Goal: Task Accomplishment & Management: Manage account settings

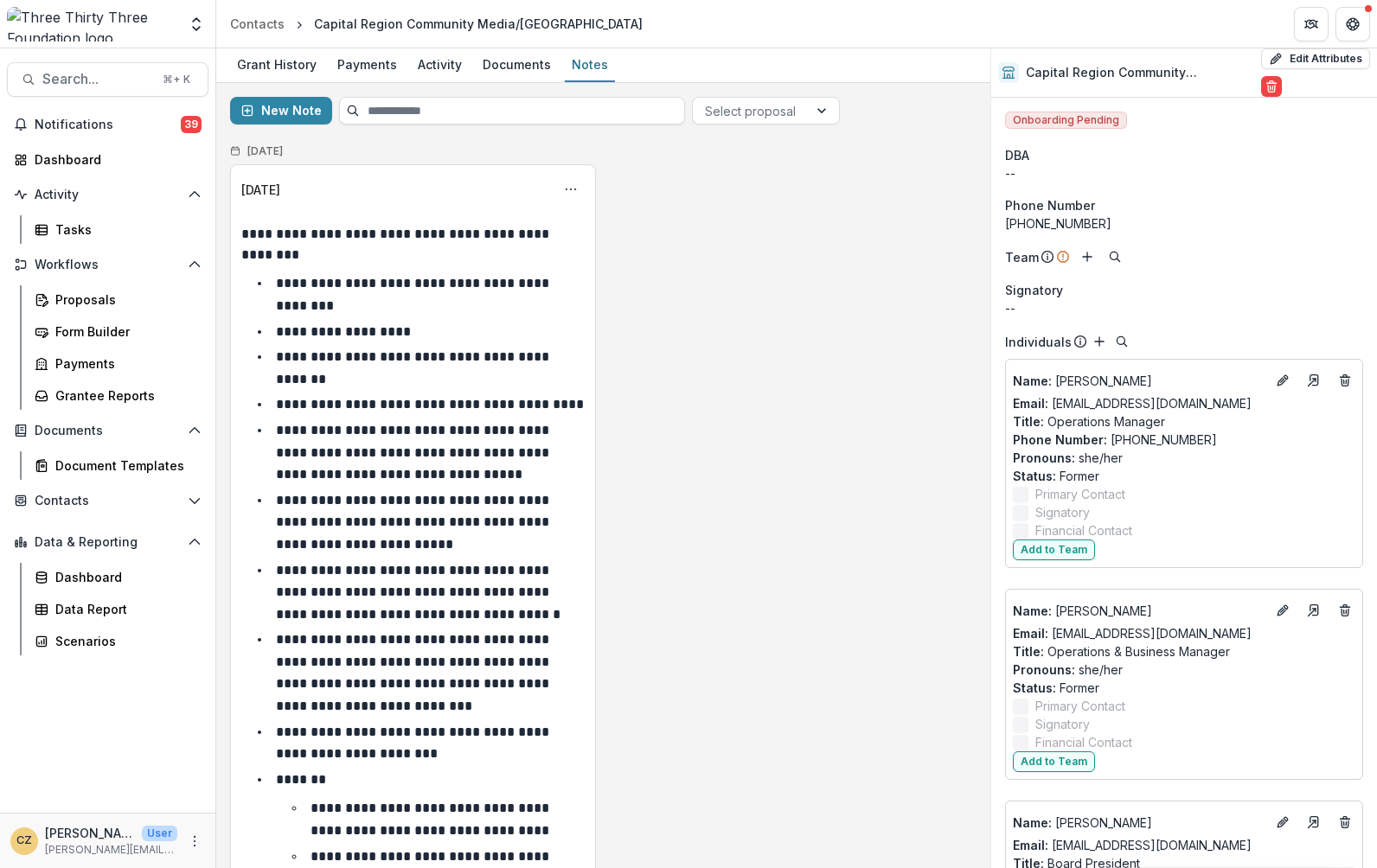
scroll to position [976, 0]
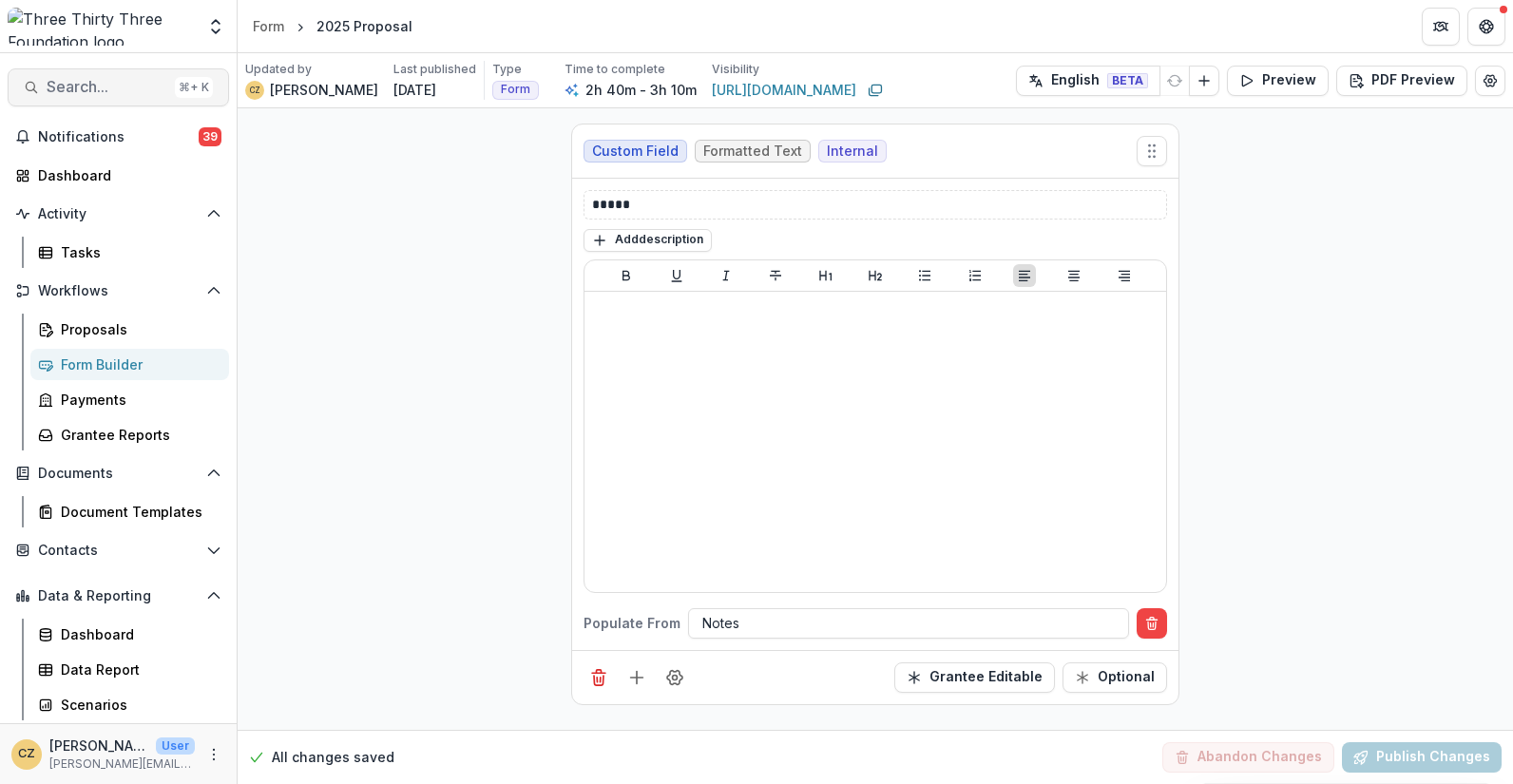
click at [91, 90] on span "Search..." at bounding box center [106, 87] width 121 height 18
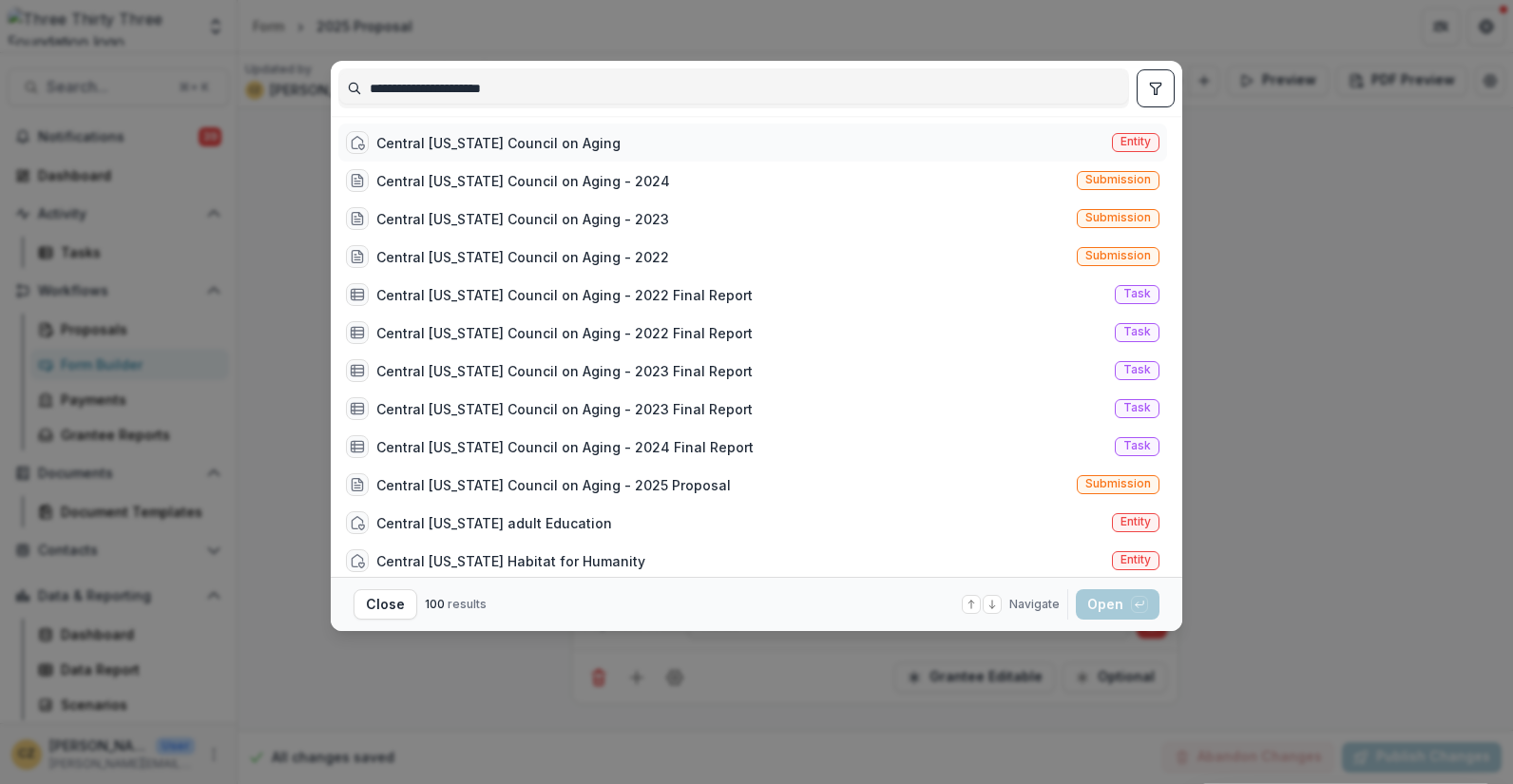
type input "**********"
click at [420, 141] on div "Central Vermont Council on Aging" at bounding box center [499, 143] width 244 height 20
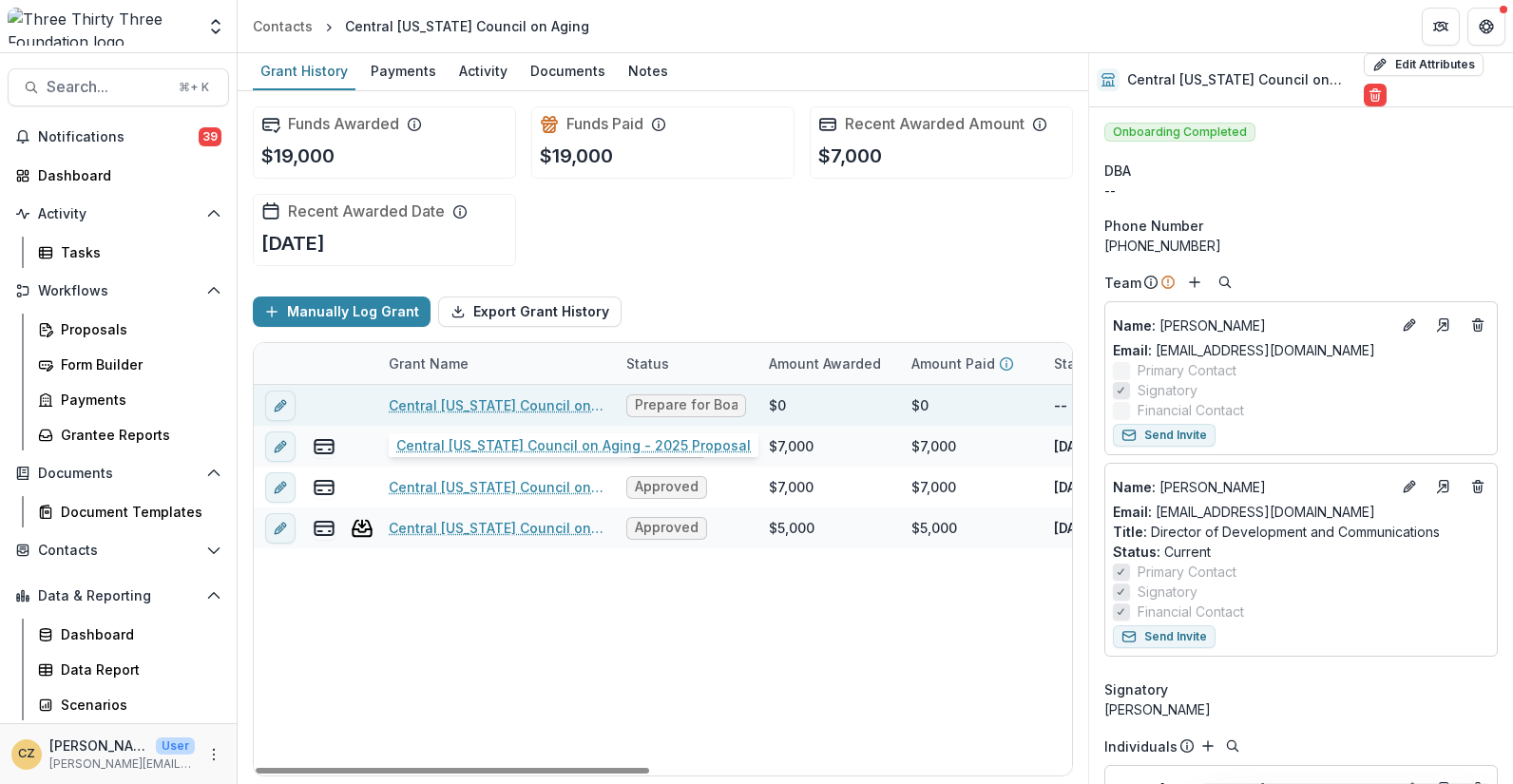
click at [490, 409] on link "Central Vermont Council on Aging - 2025 Proposal" at bounding box center [496, 405] width 214 height 20
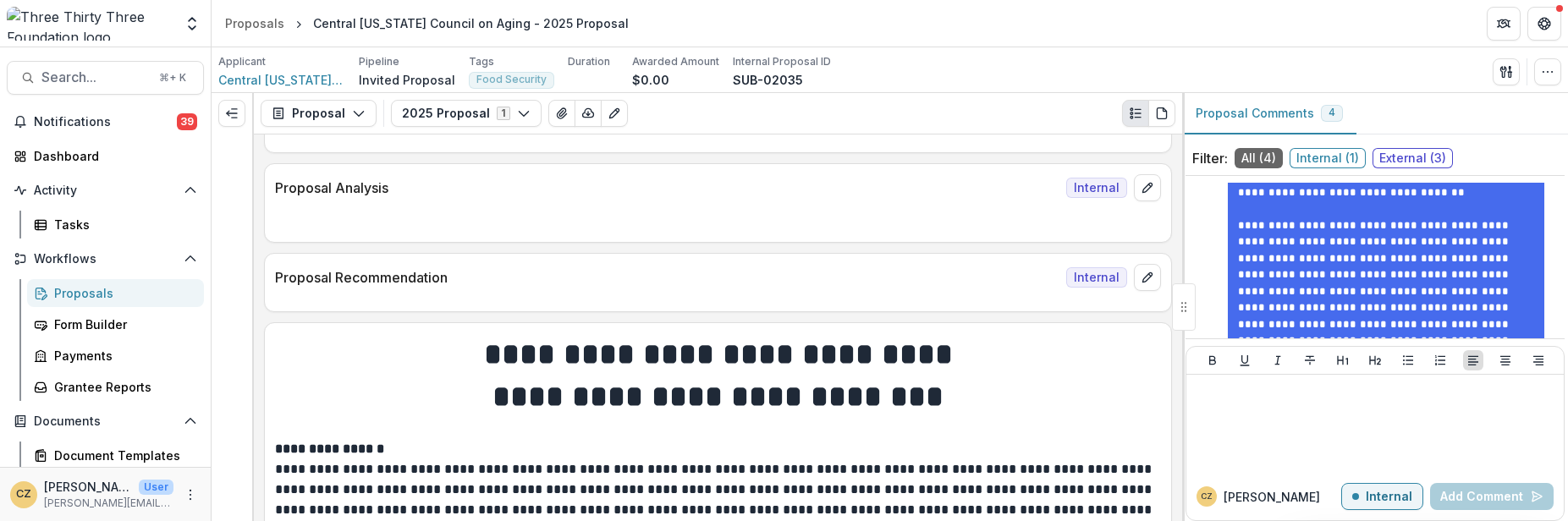
scroll to position [636, 0]
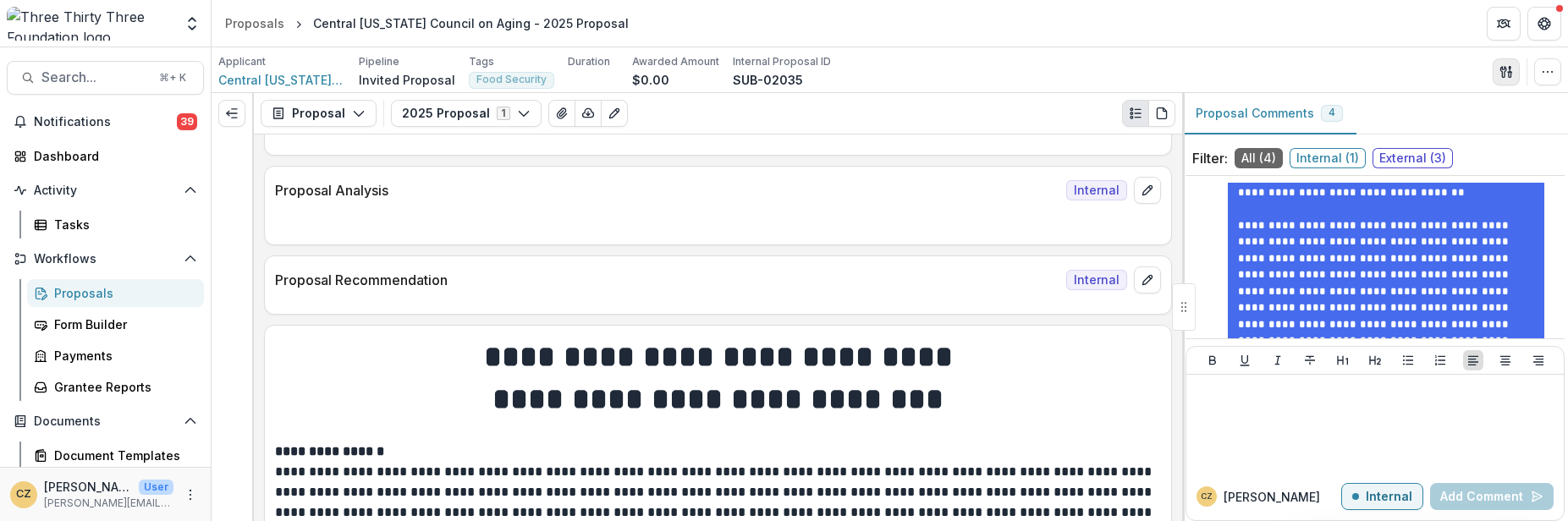
click at [1346, 69] on icon "button" at bounding box center [1506, 71] width 13 height 13
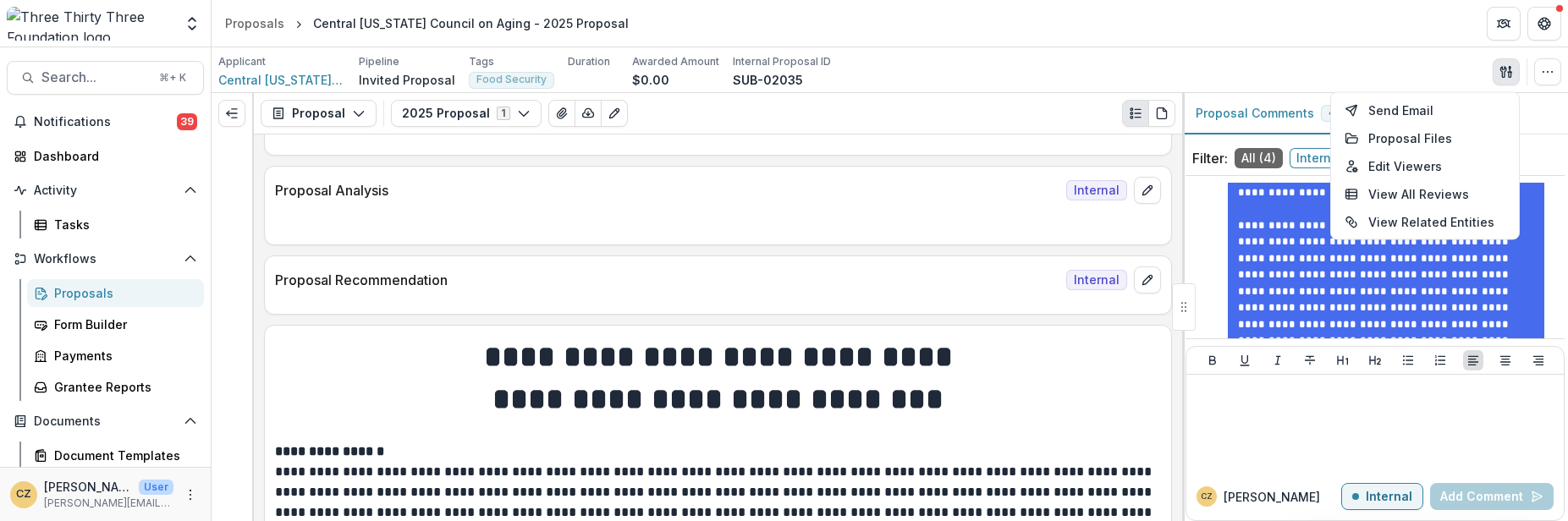
click at [1346, 41] on header "Proposals Central Vermont Council on Aging - 2025 Proposal" at bounding box center [890, 23] width 1357 height 46
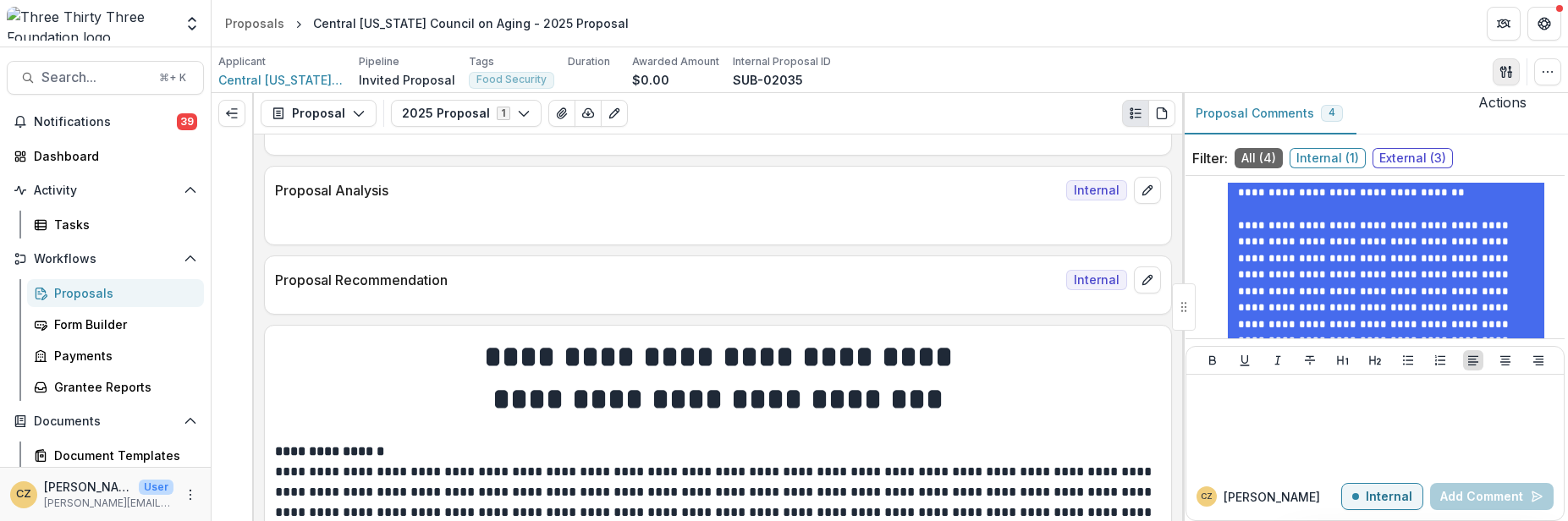
click at [1346, 69] on icon "button" at bounding box center [1506, 71] width 13 height 13
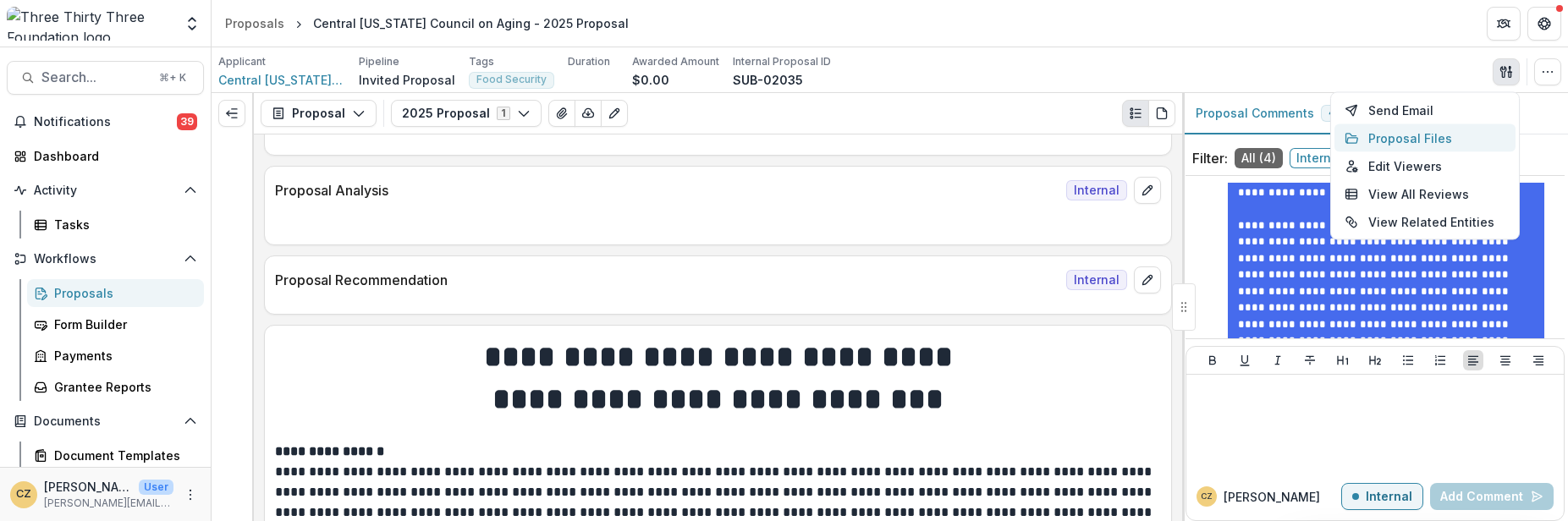
click at [1346, 135] on button "Proposal Files" at bounding box center [1425, 138] width 181 height 28
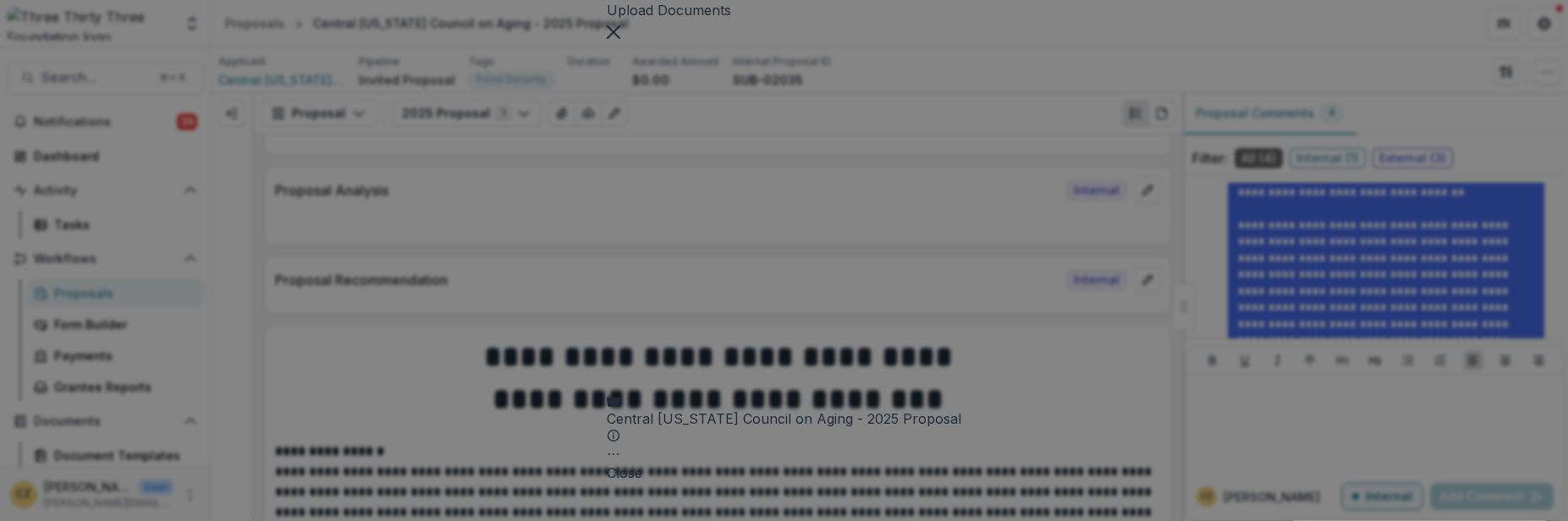
click at [770, 409] on div "Central Vermont Council on Aging - 2025 Proposal" at bounding box center [784, 419] width 355 height 20
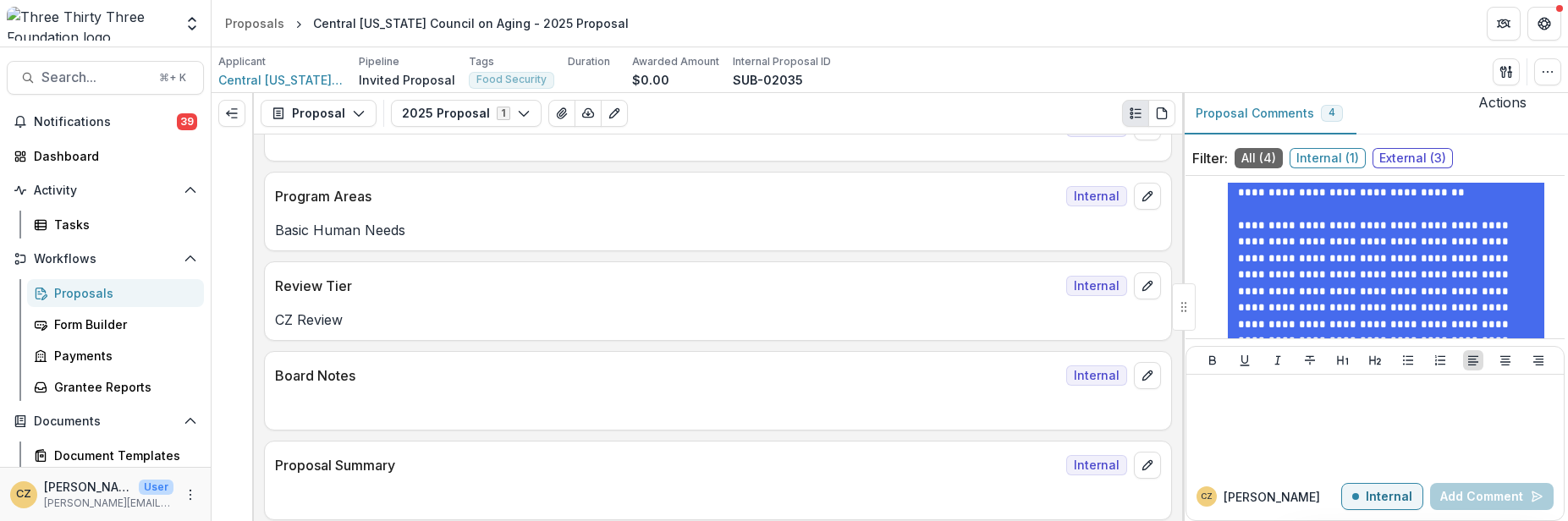
scroll to position [276, 0]
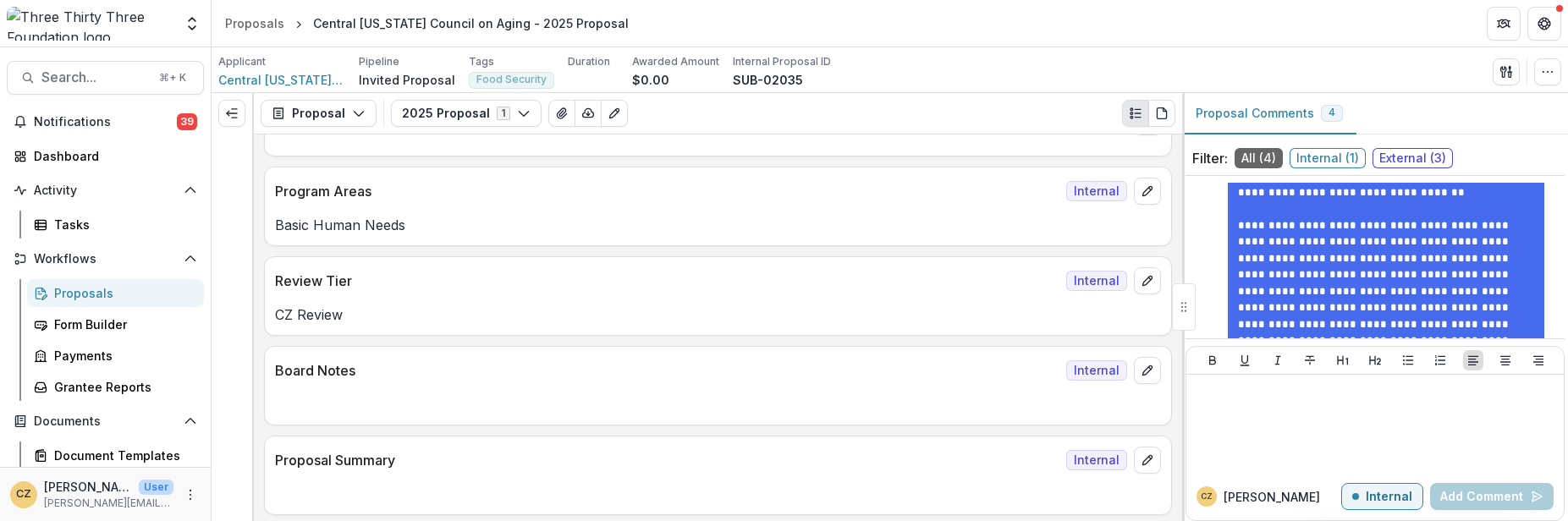
click at [491, 379] on p "Board Notes" at bounding box center [667, 370] width 785 height 20
click at [1148, 369] on line "edit" at bounding box center [1149, 368] width 3 height 3
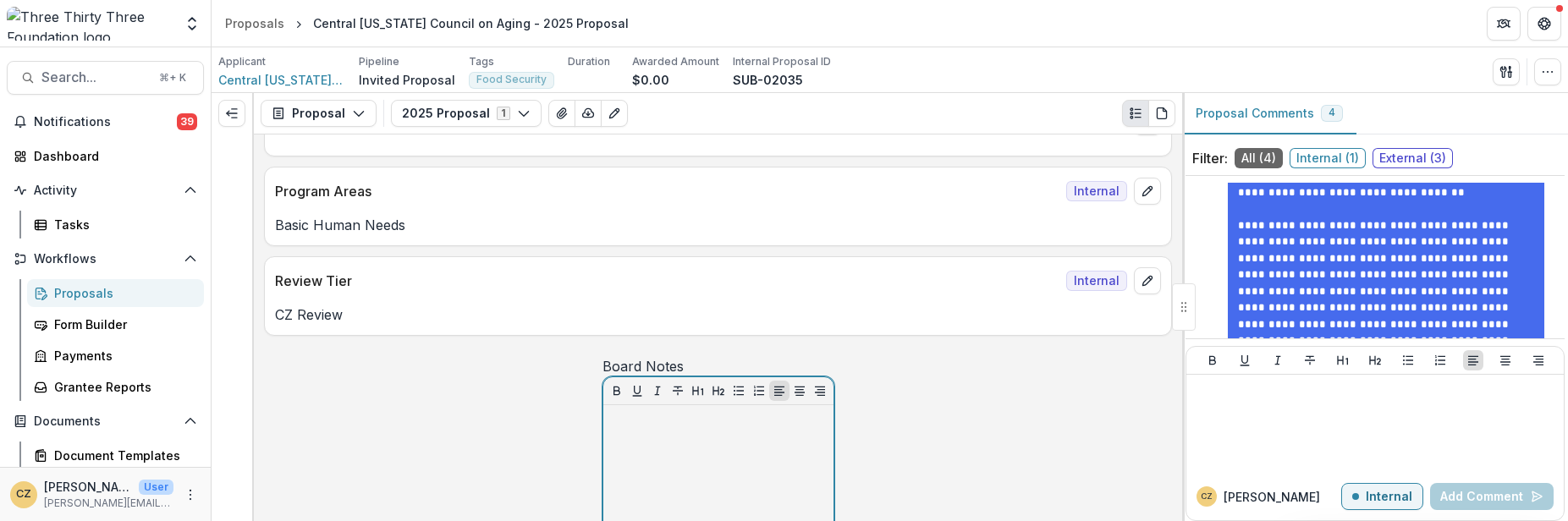
click at [611, 431] on p at bounding box center [718, 421] width 216 height 18
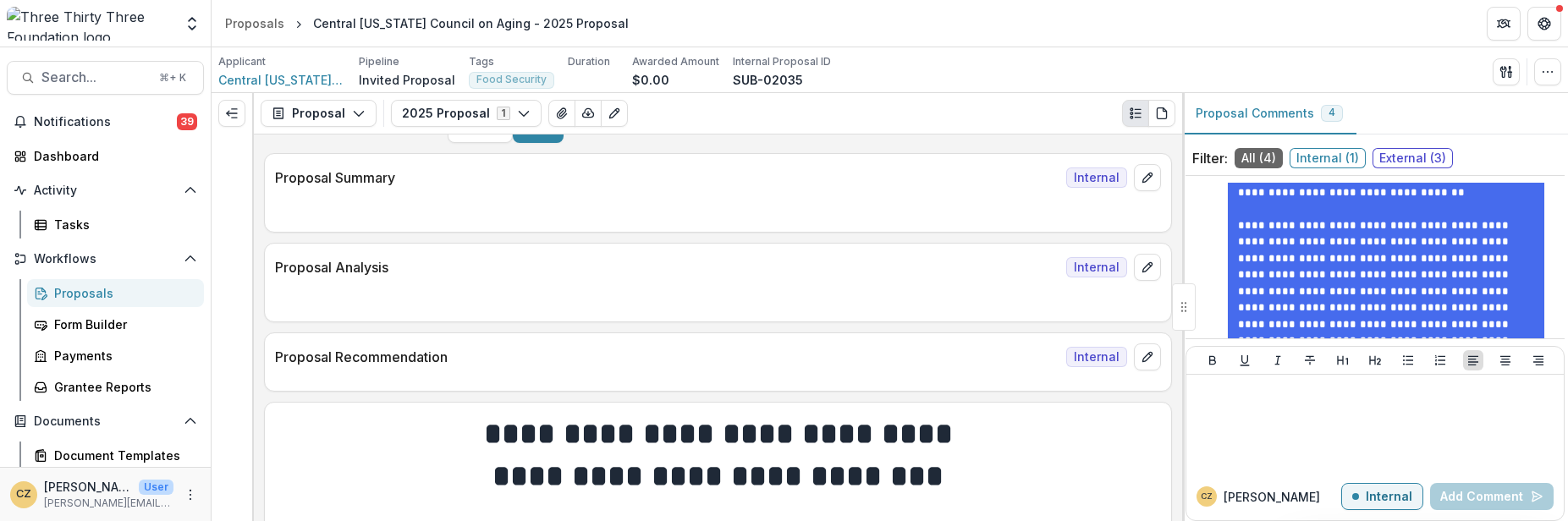
scroll to position [796, 0]
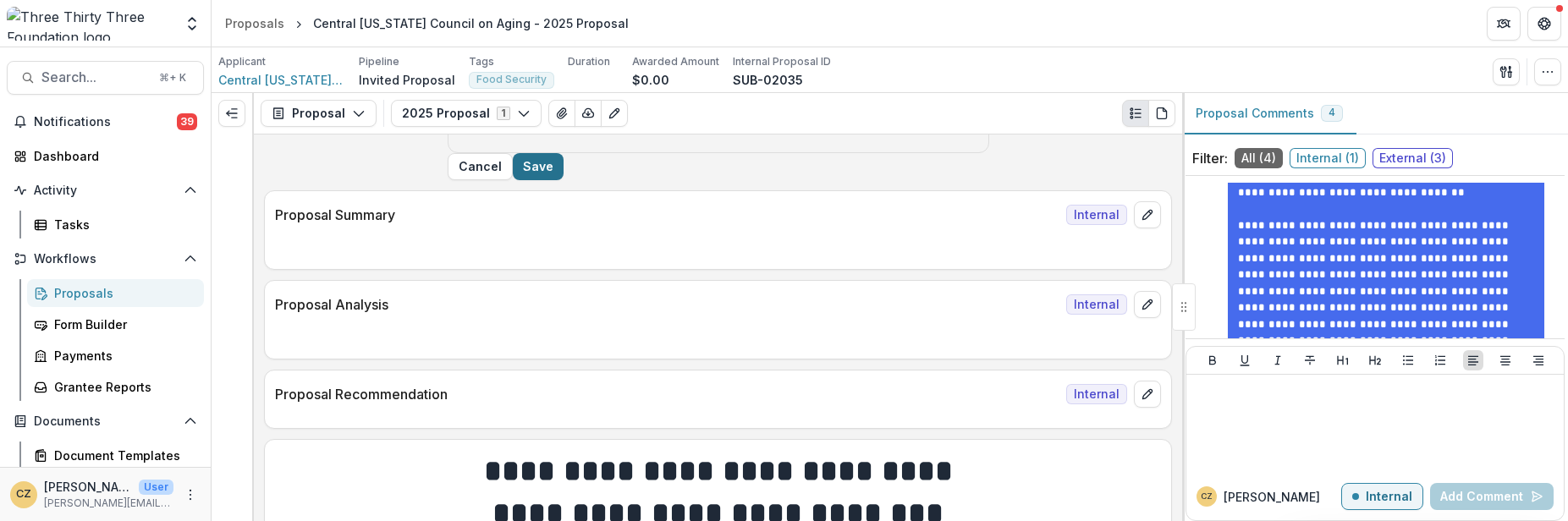
click at [564, 180] on button "Save" at bounding box center [539, 166] width 51 height 27
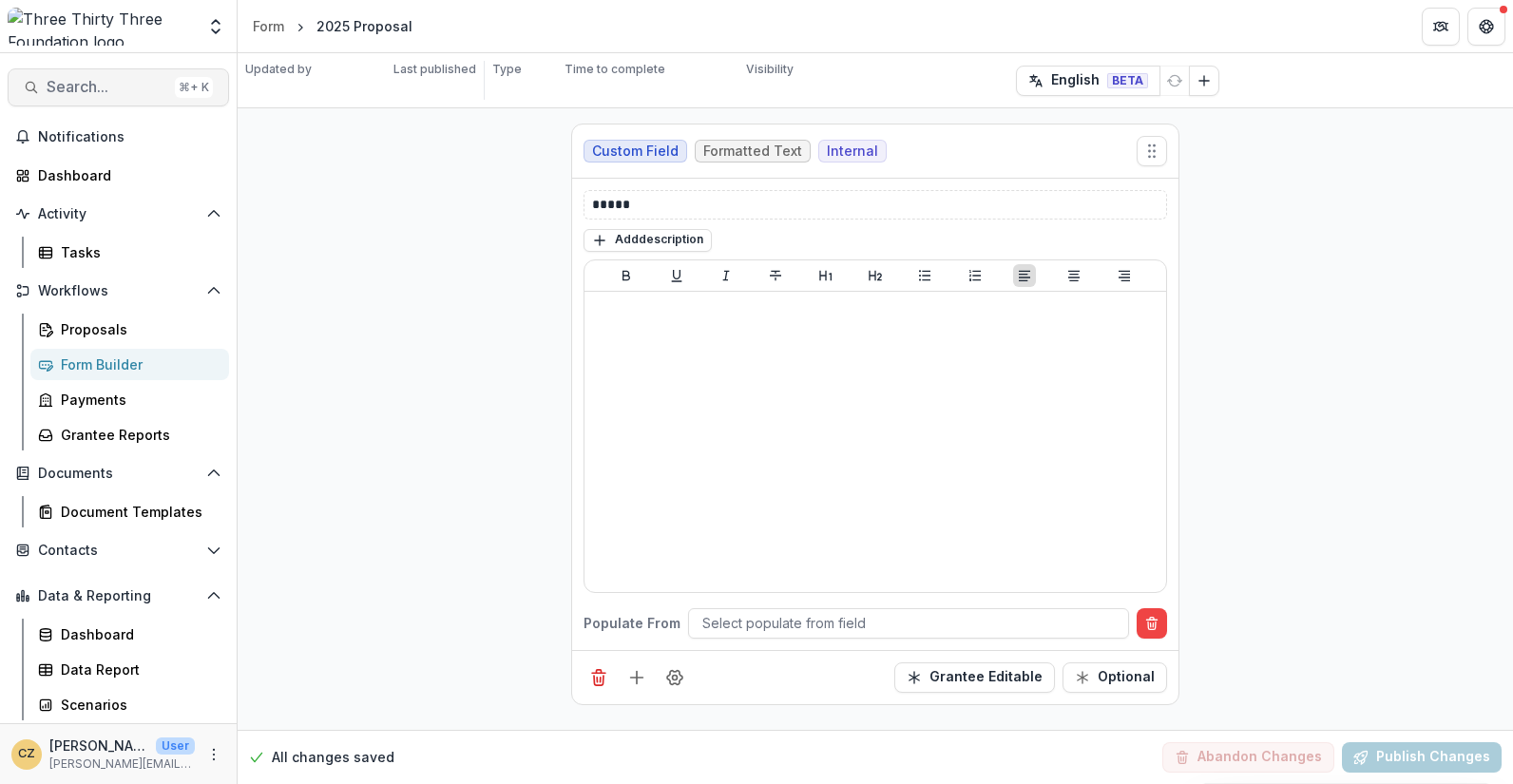
click at [52, 90] on span "Search..." at bounding box center [106, 87] width 121 height 18
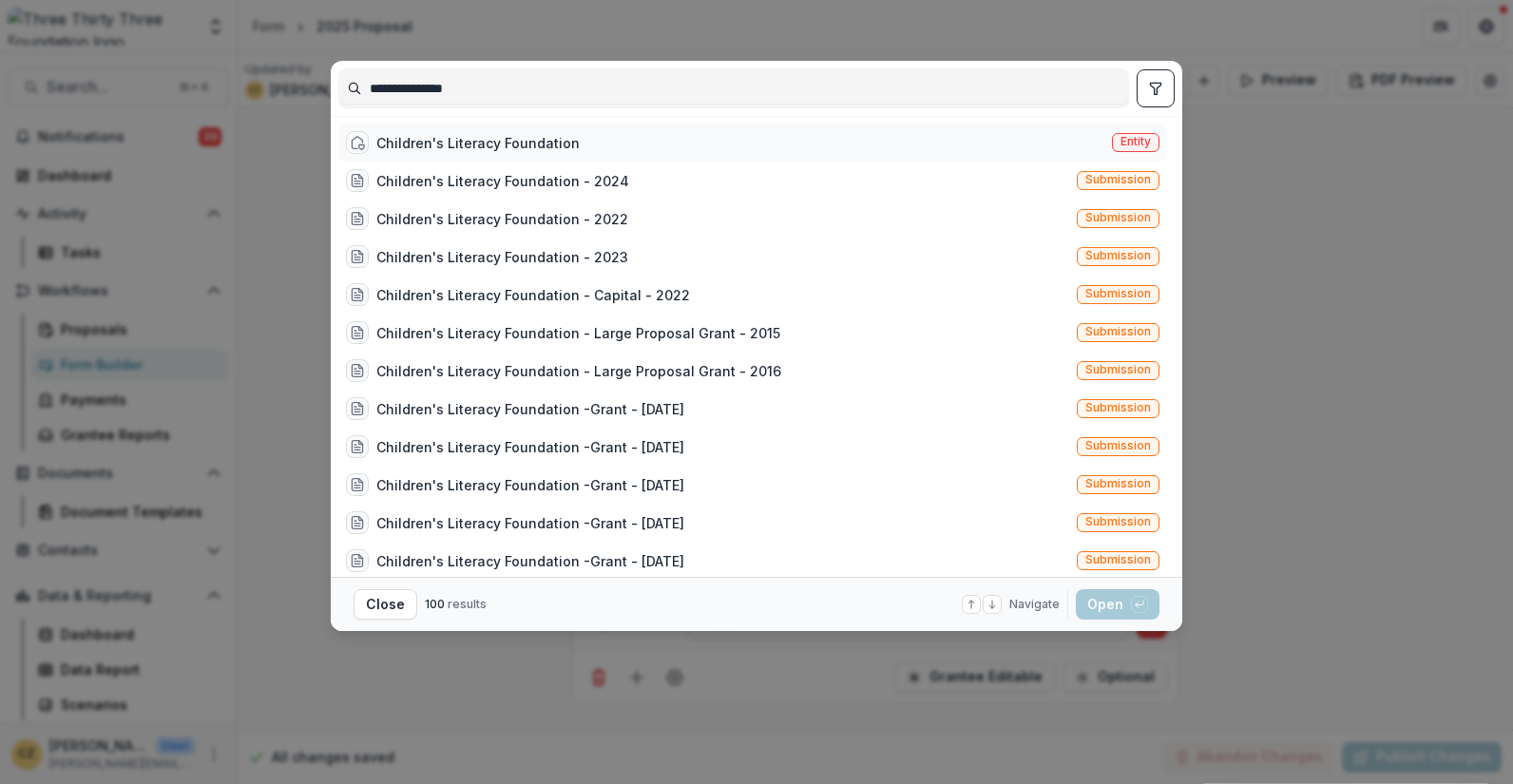
type input "**********"
click at [429, 144] on div "Children's Literacy Foundation" at bounding box center [478, 143] width 204 height 20
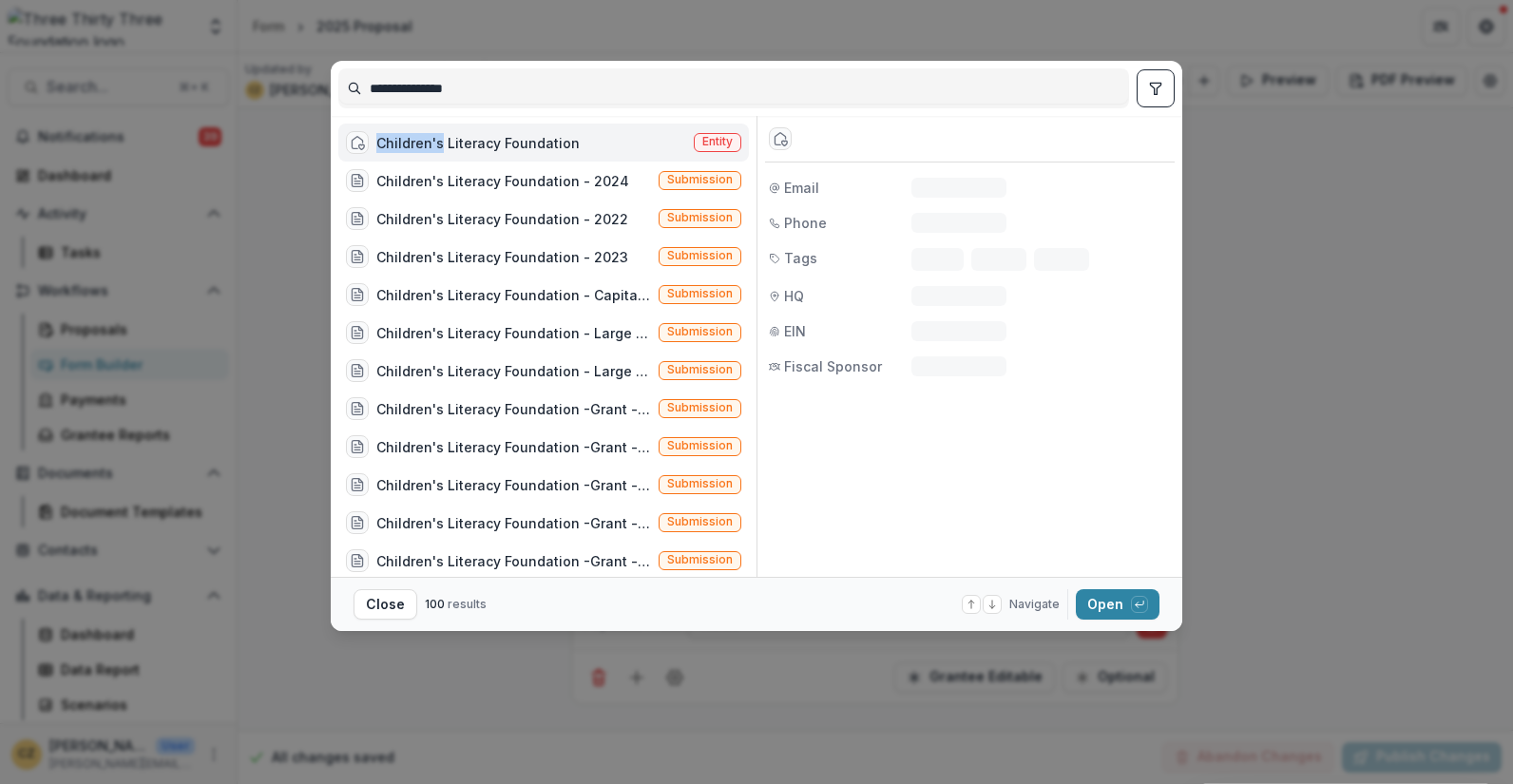
click at [429, 144] on div "Children's Literacy Foundation" at bounding box center [478, 143] width 204 height 20
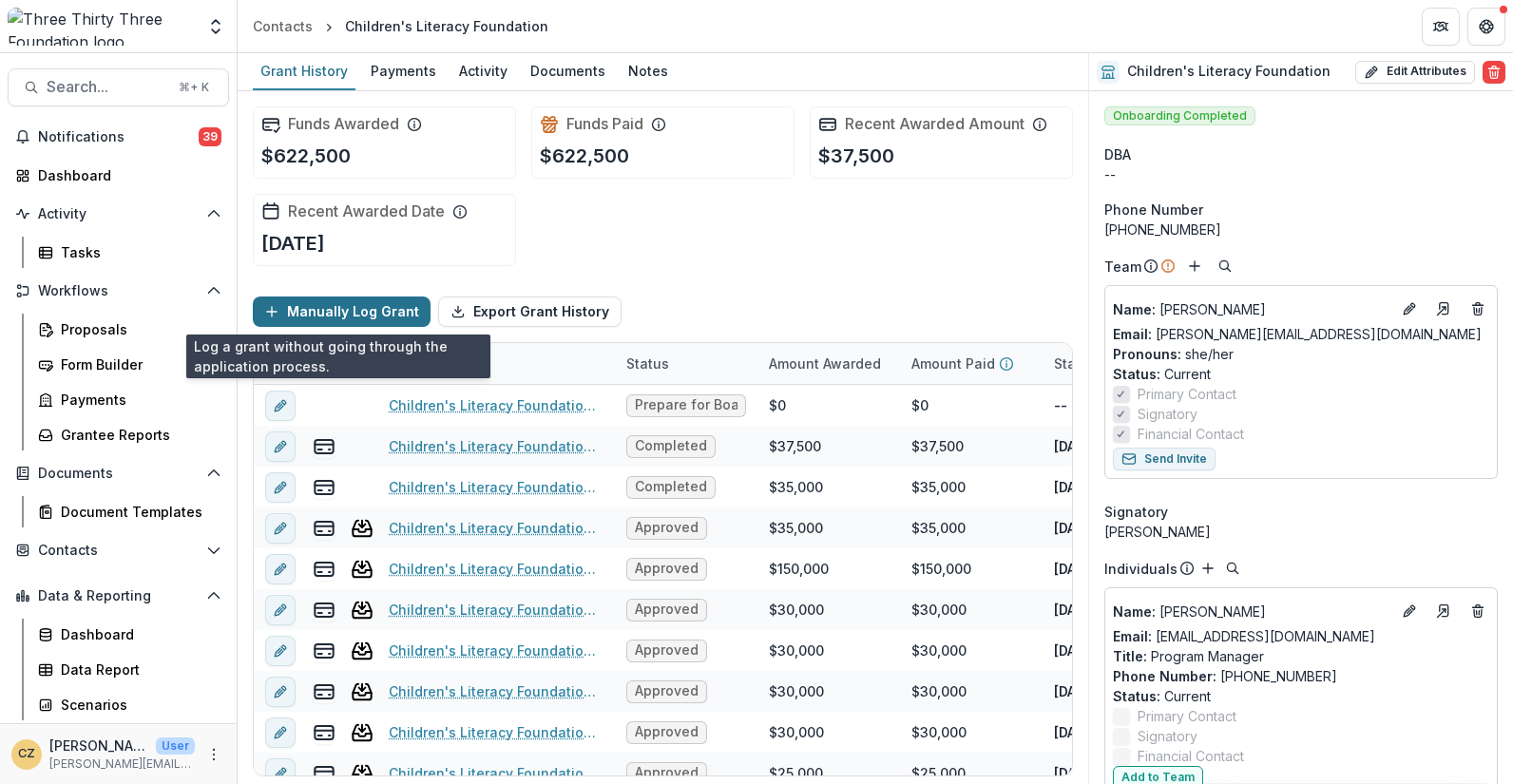
click at [360, 310] on button "Manually Log Grant" at bounding box center [341, 311] width 178 height 30
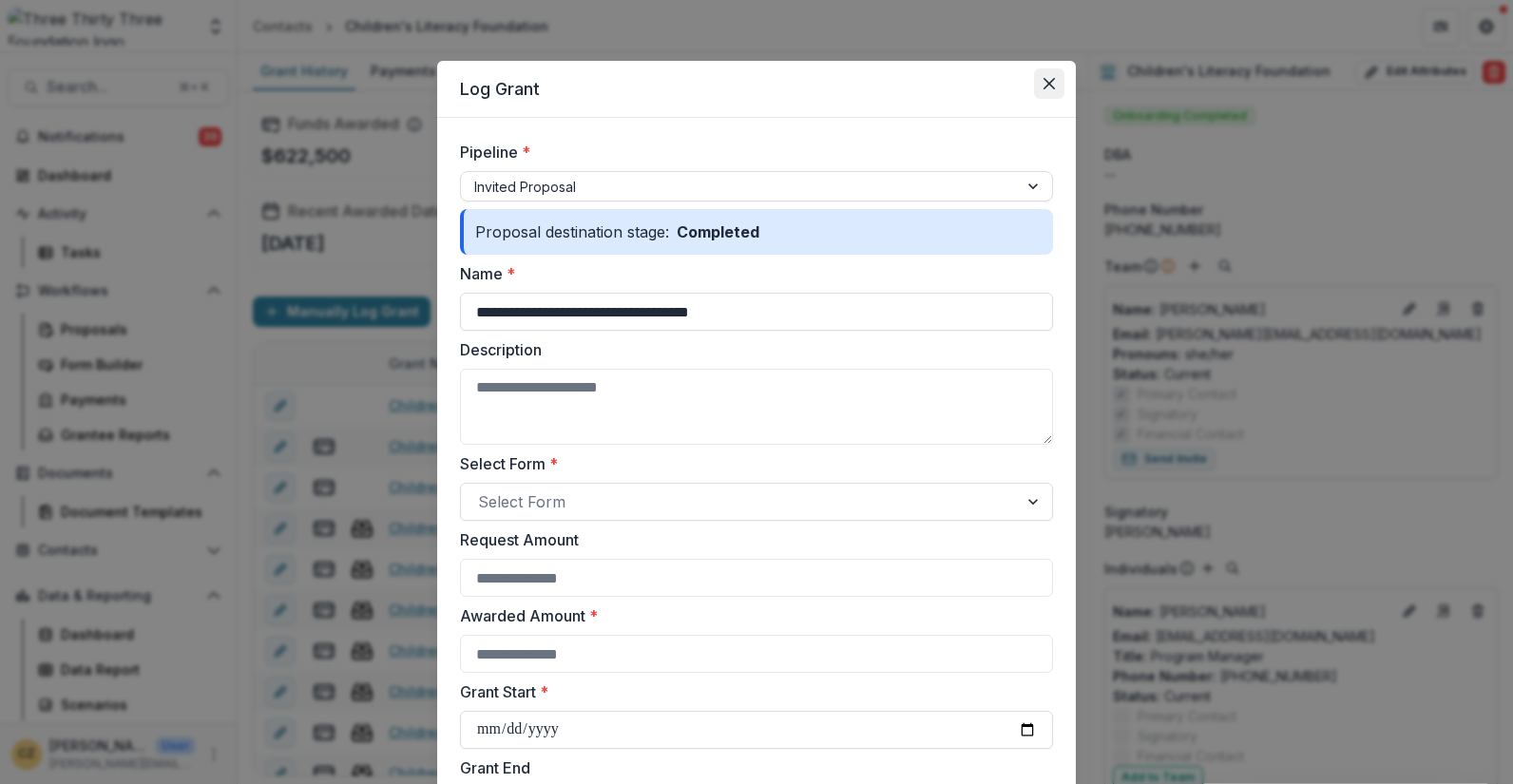
click at [1049, 85] on icon "Close" at bounding box center [1050, 84] width 12 height 12
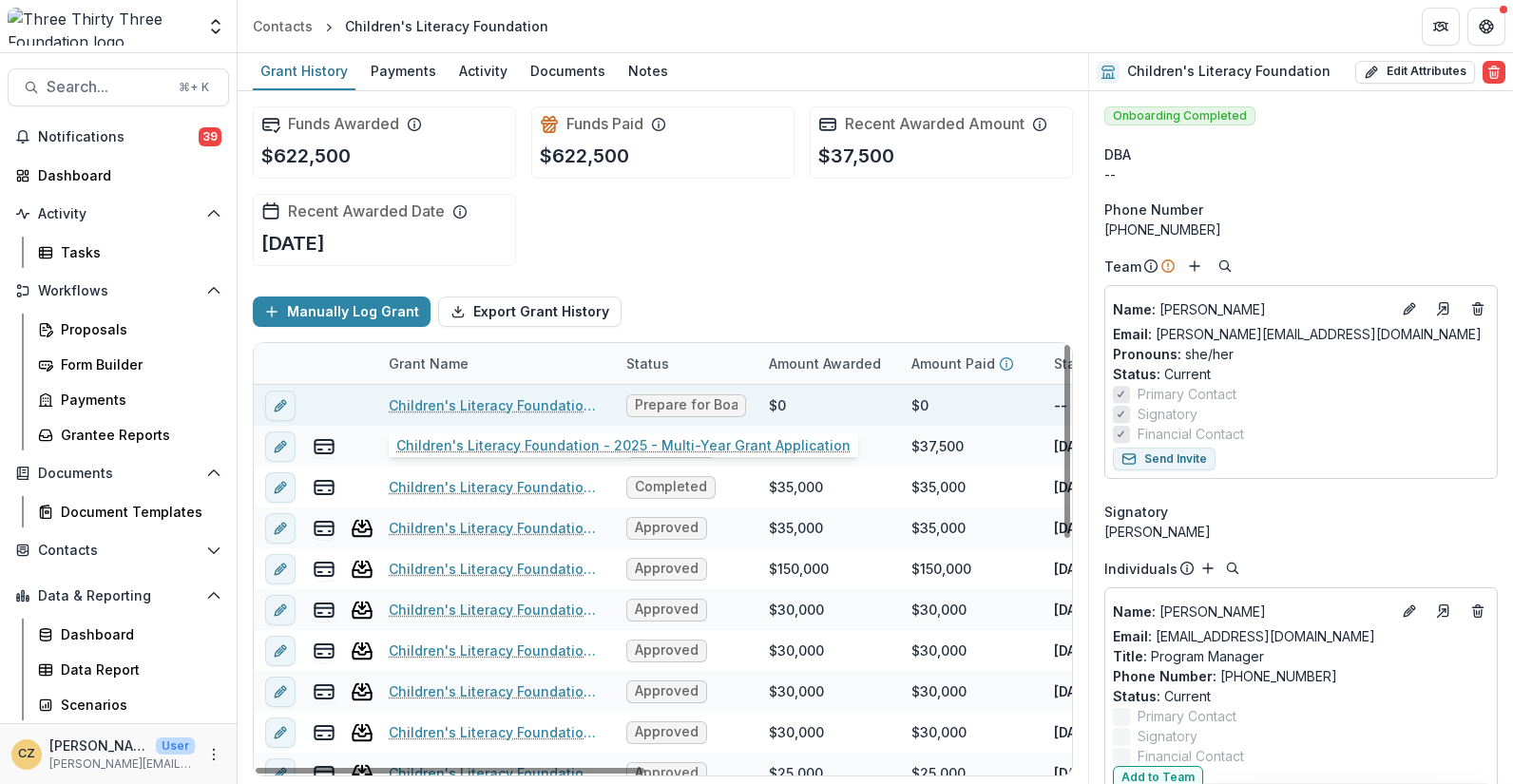
click at [543, 407] on link "Children's Literacy Foundation - 2025 - Multi-Year Grant Application" at bounding box center [496, 405] width 214 height 20
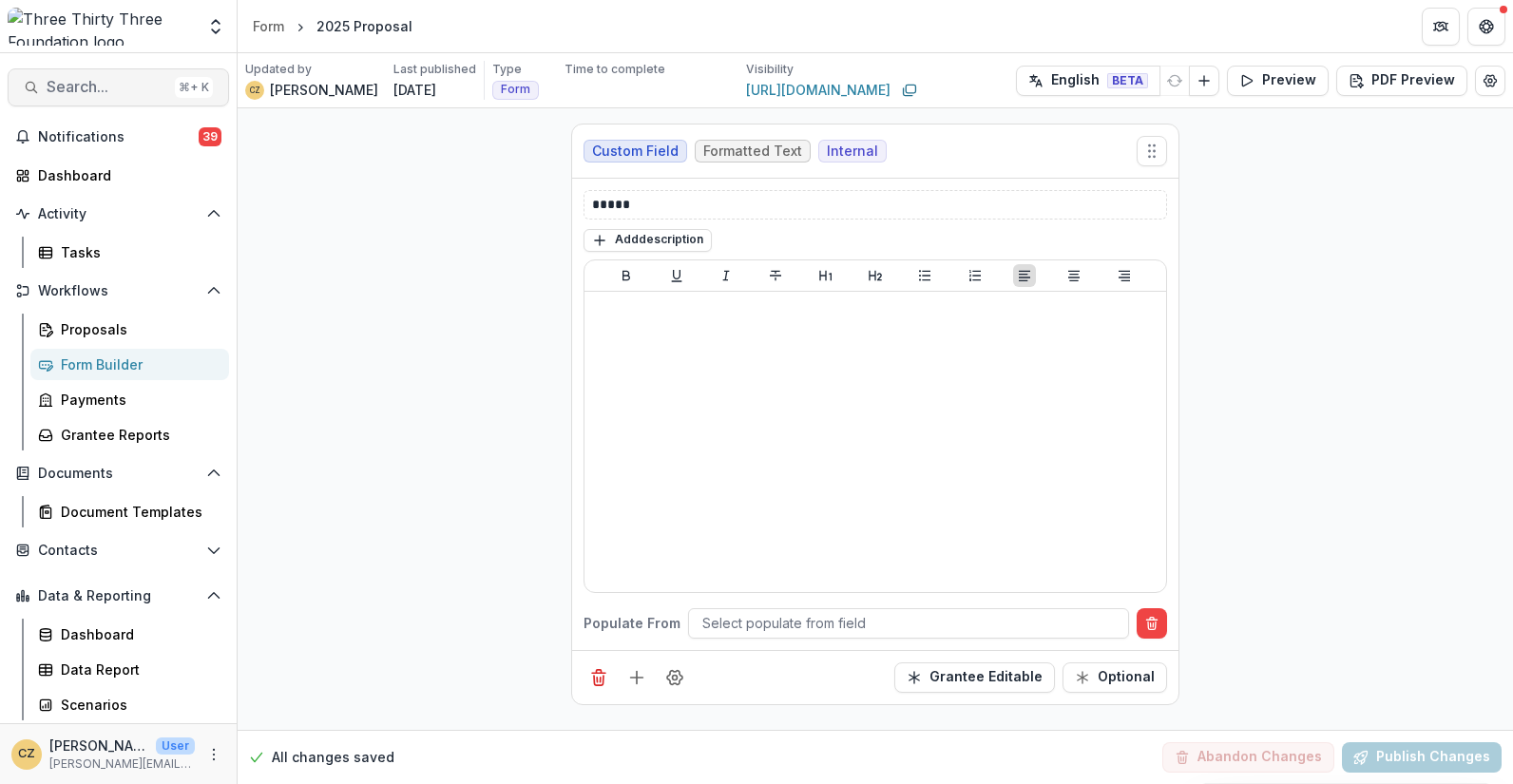
click at [107, 90] on span "Search..." at bounding box center [106, 87] width 121 height 18
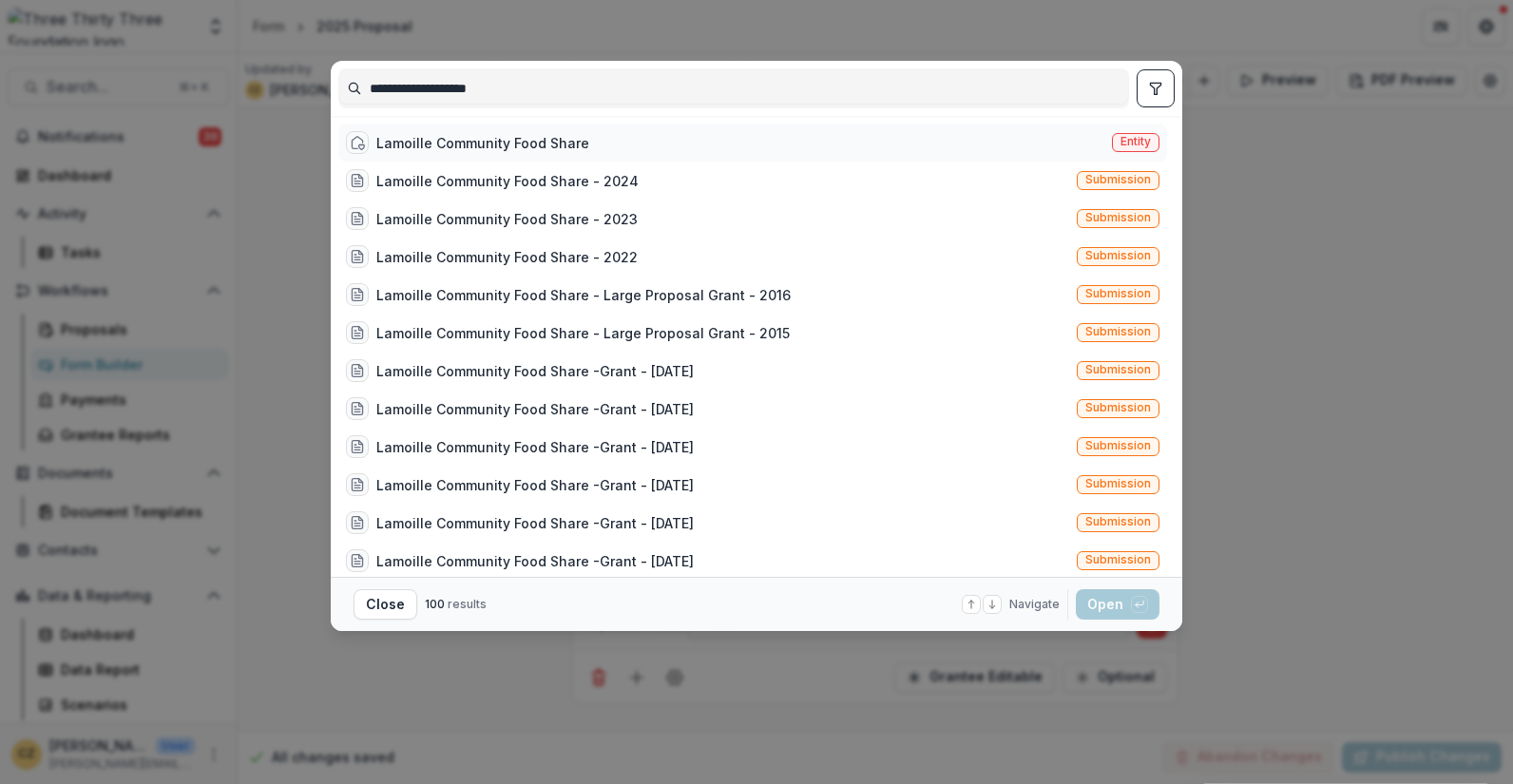
type input "**********"
click at [457, 138] on div "Lamoille Community Food Share" at bounding box center [483, 143] width 212 height 20
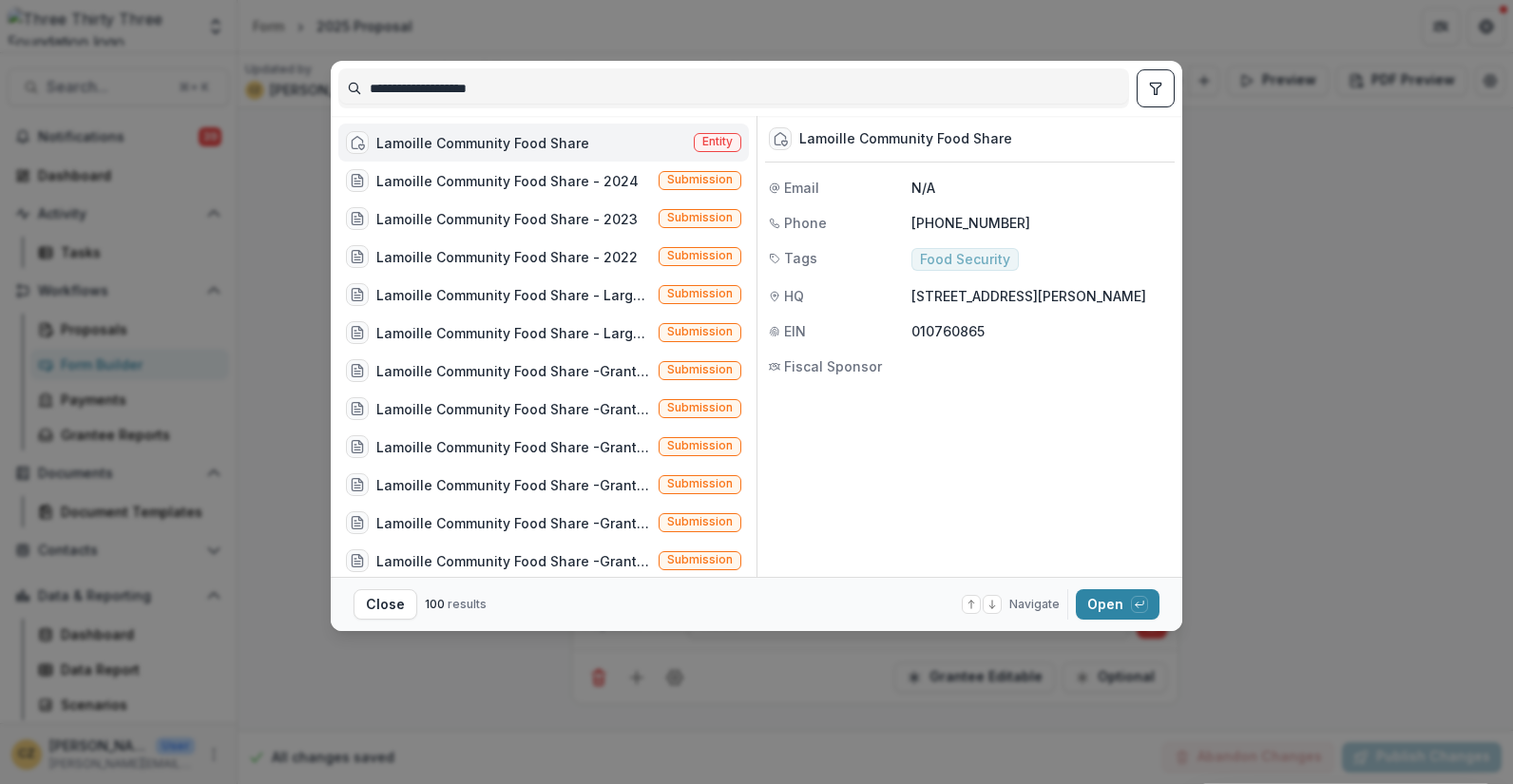
click at [457, 138] on div "Lamoille Community Food Share" at bounding box center [483, 143] width 212 height 20
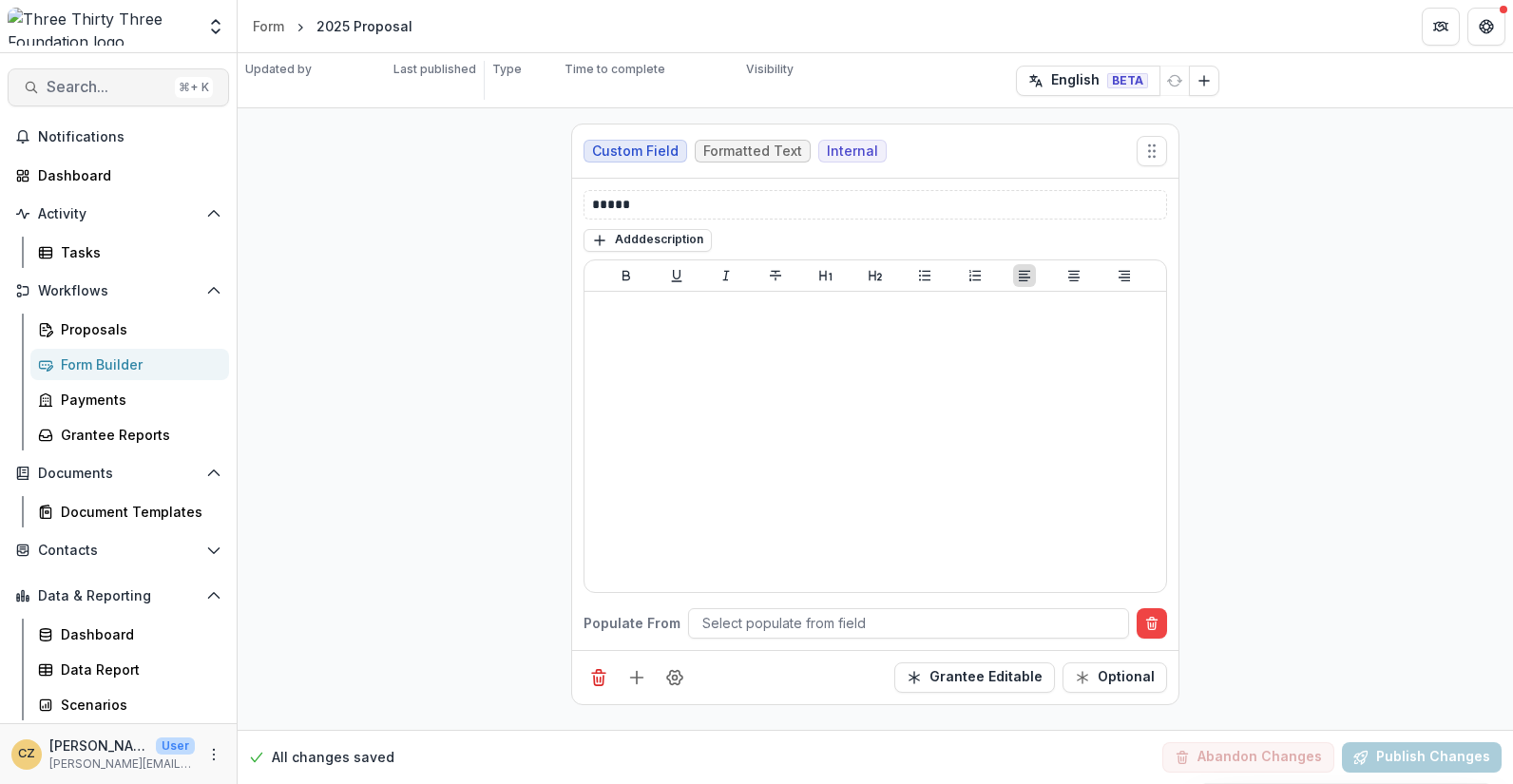
click at [86, 87] on span "Search..." at bounding box center [106, 87] width 121 height 18
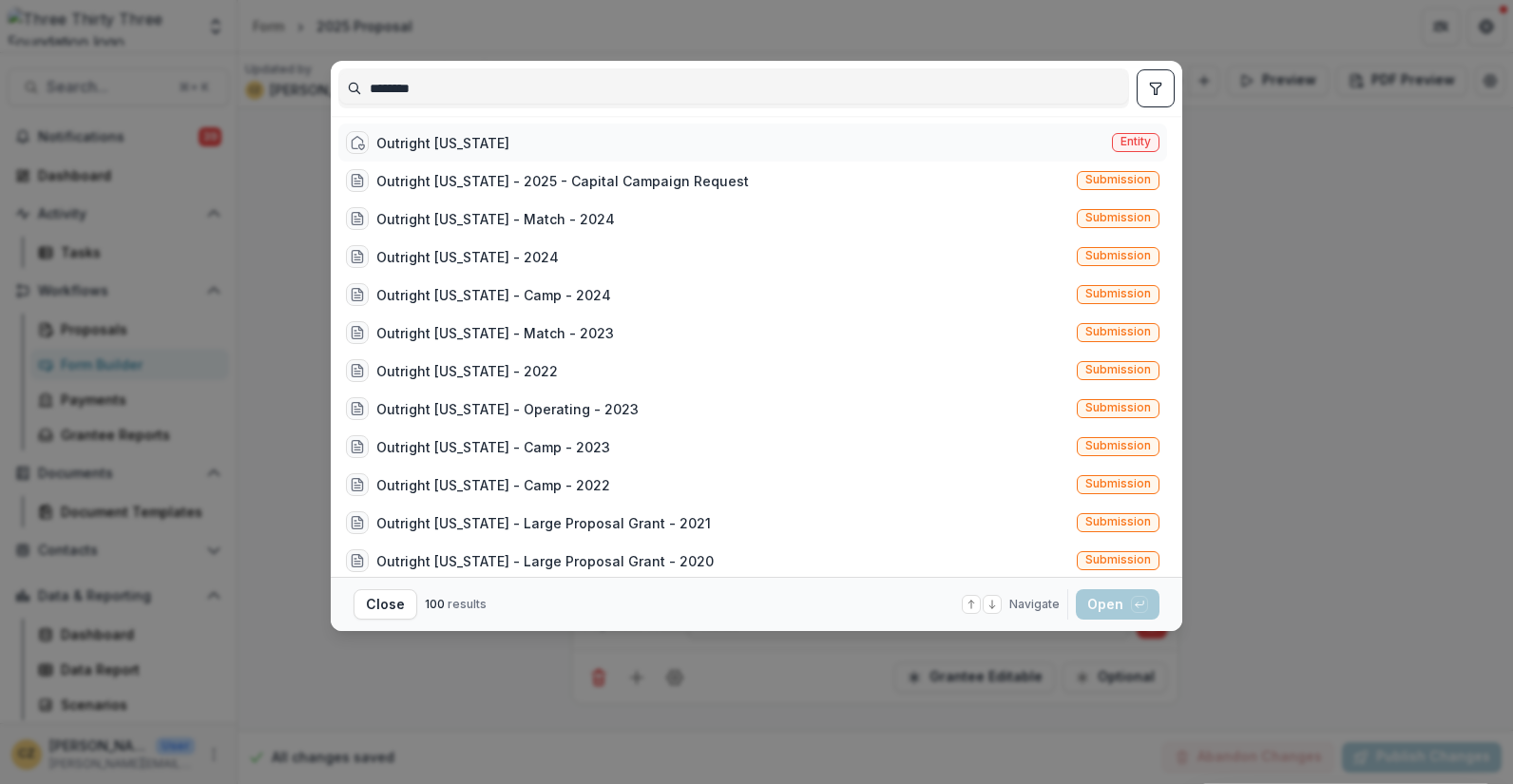
type input "********"
click at [401, 140] on div "Outright [US_STATE]" at bounding box center [443, 143] width 133 height 20
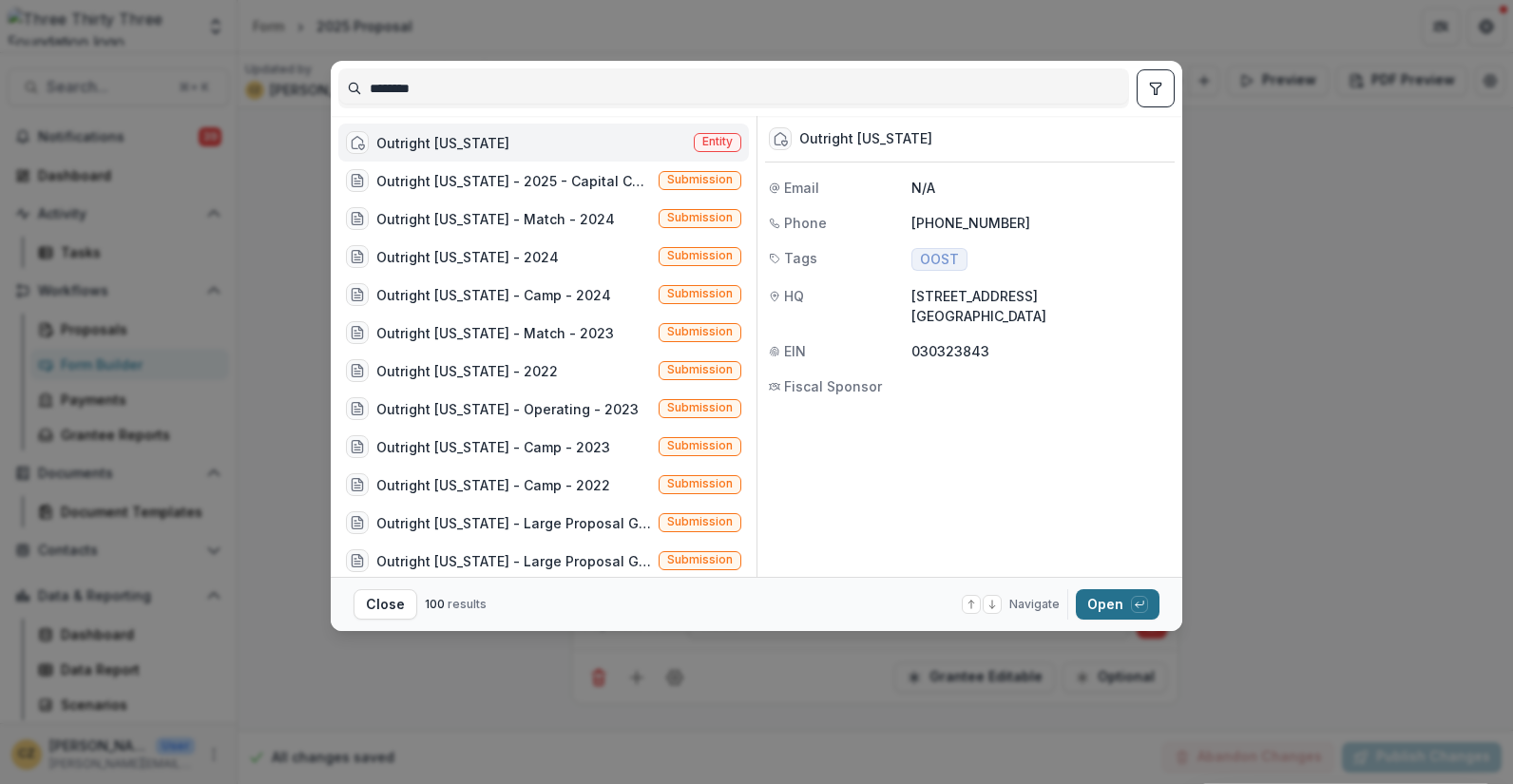
click at [1111, 601] on button "Open with enter key" at bounding box center [1118, 604] width 84 height 30
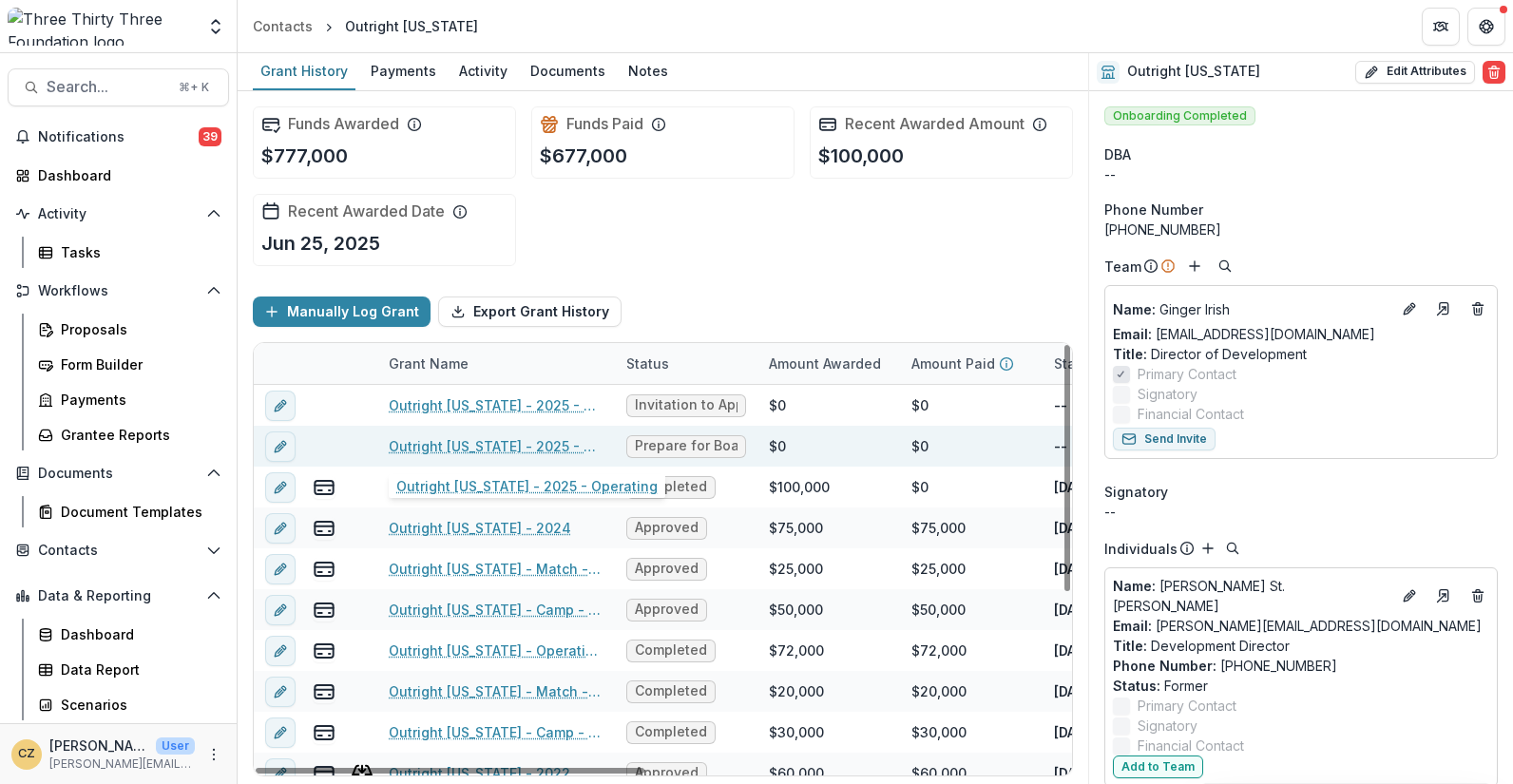
click at [490, 441] on link "Outright Vermont - 2025 - Operating" at bounding box center [496, 447] width 214 height 20
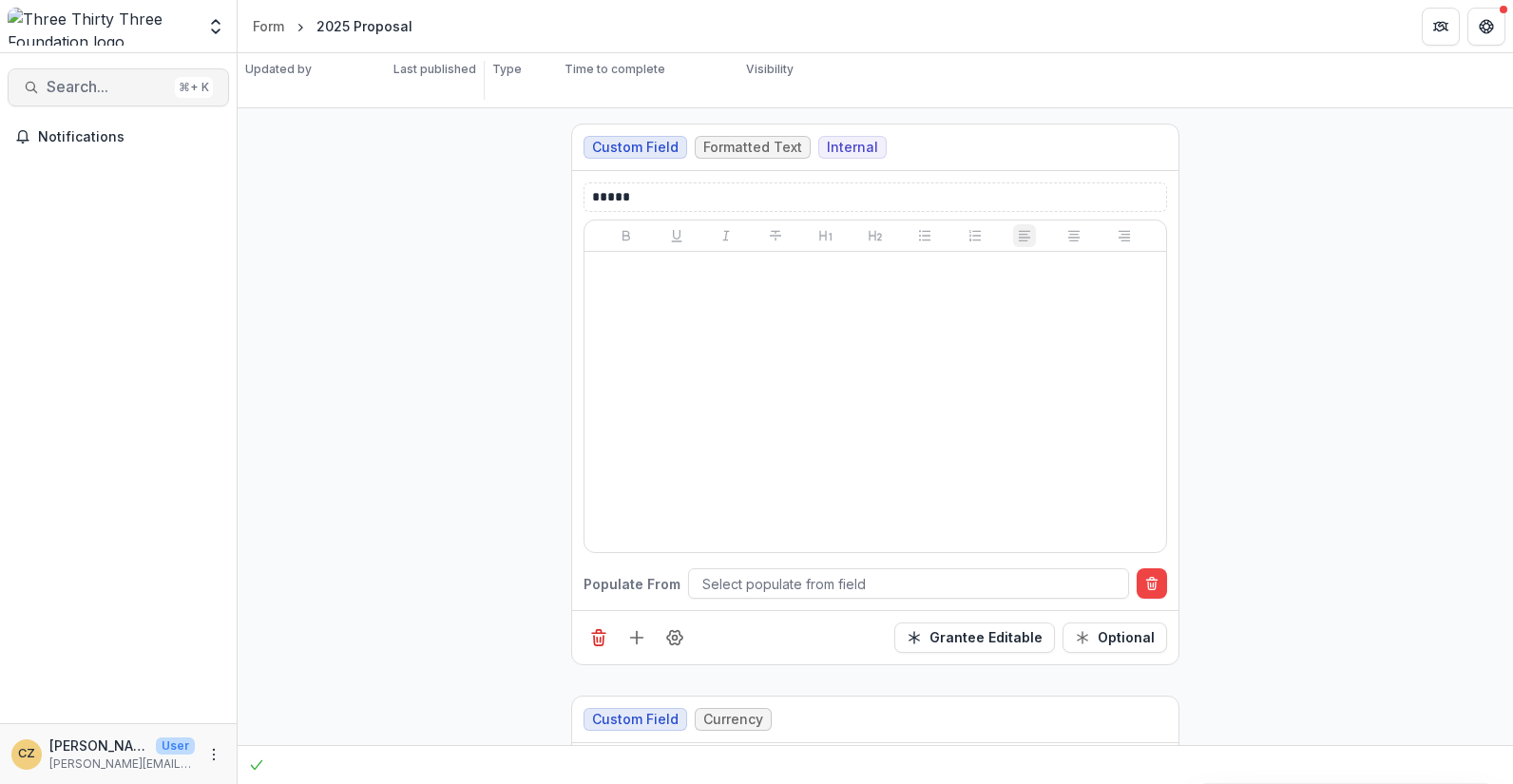
click at [123, 86] on span "Search..." at bounding box center [106, 87] width 121 height 18
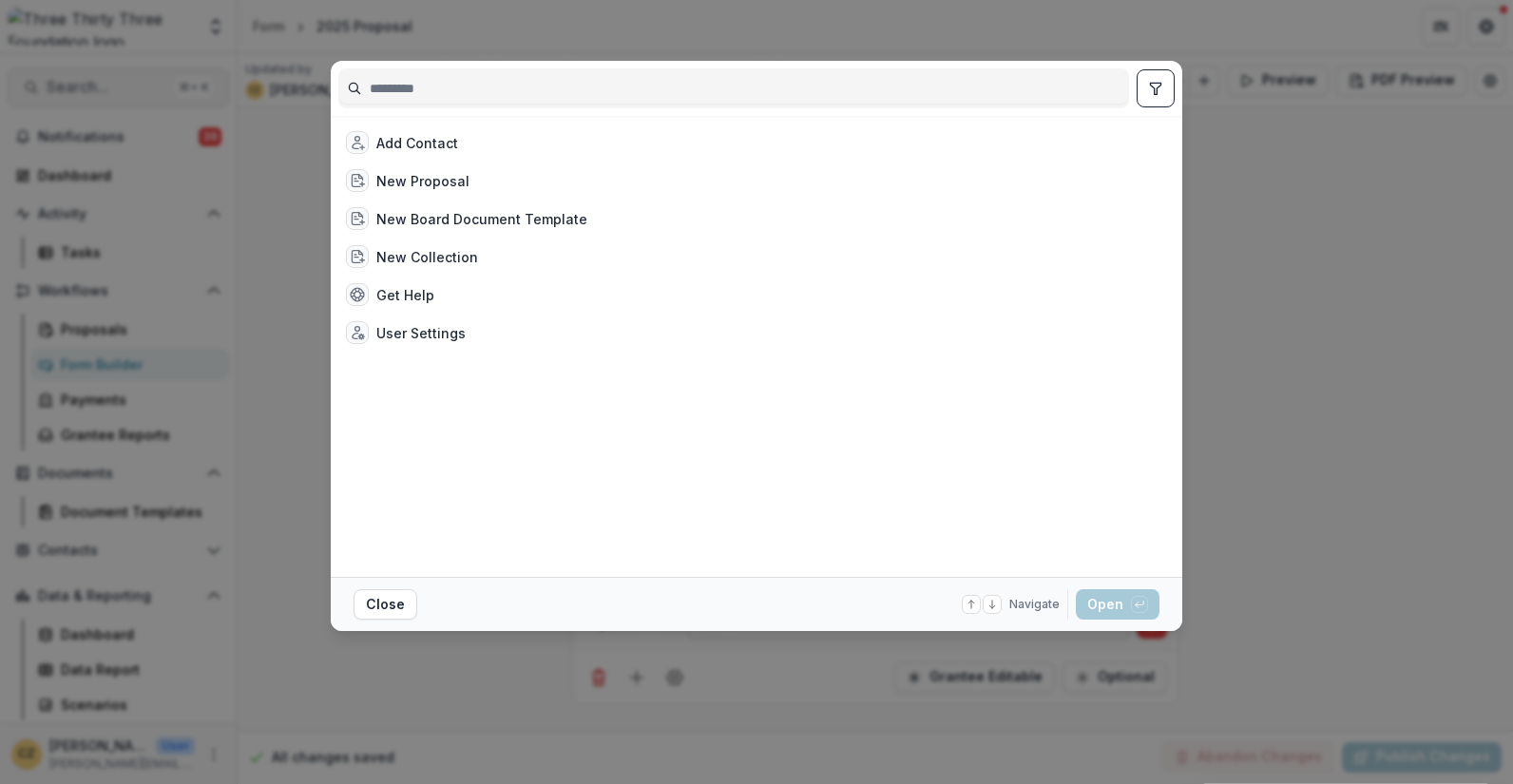
type input "*"
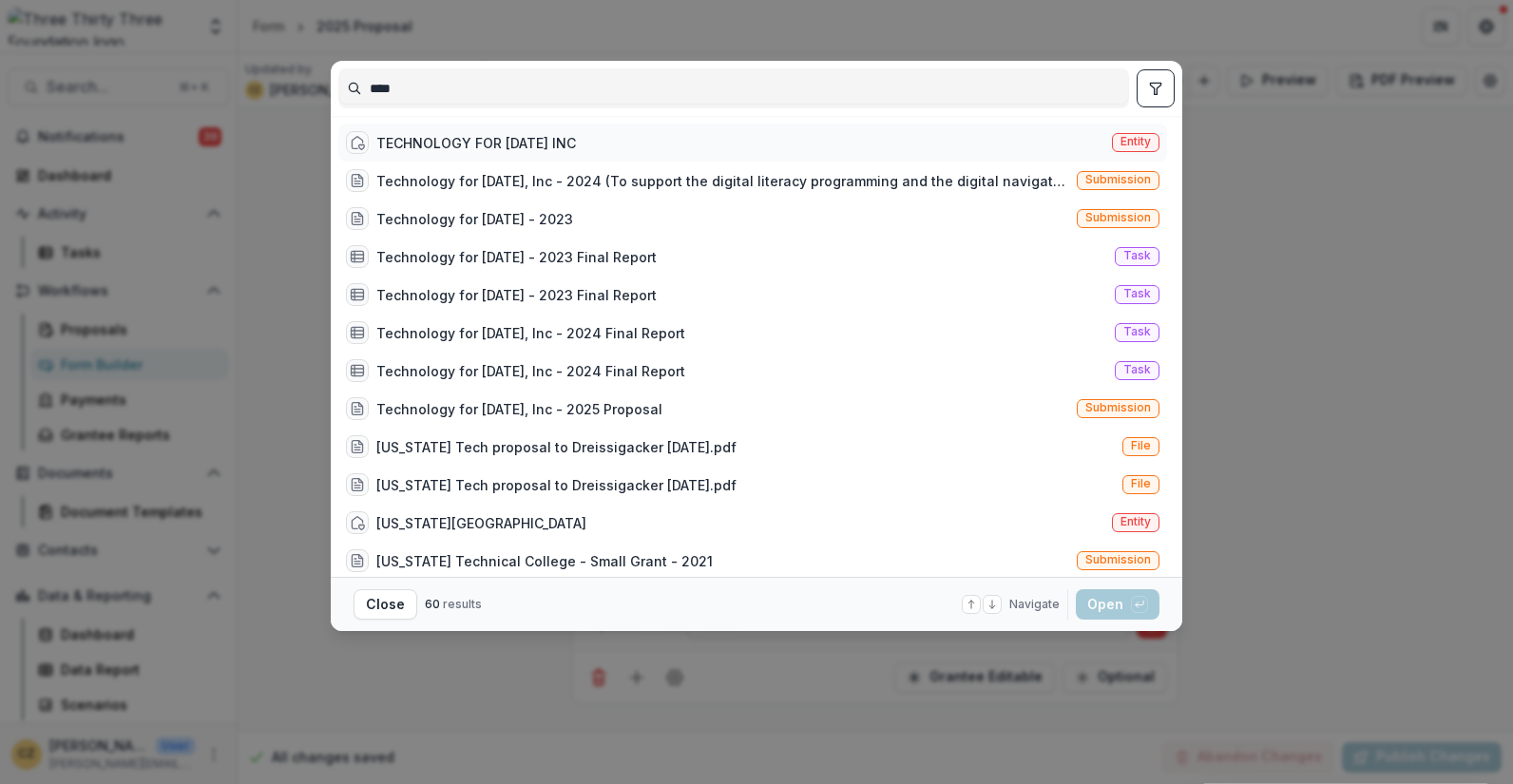
type input "****"
click at [423, 142] on div "TECHNOLOGY FOR [DATE] INC" at bounding box center [476, 143] width 200 height 20
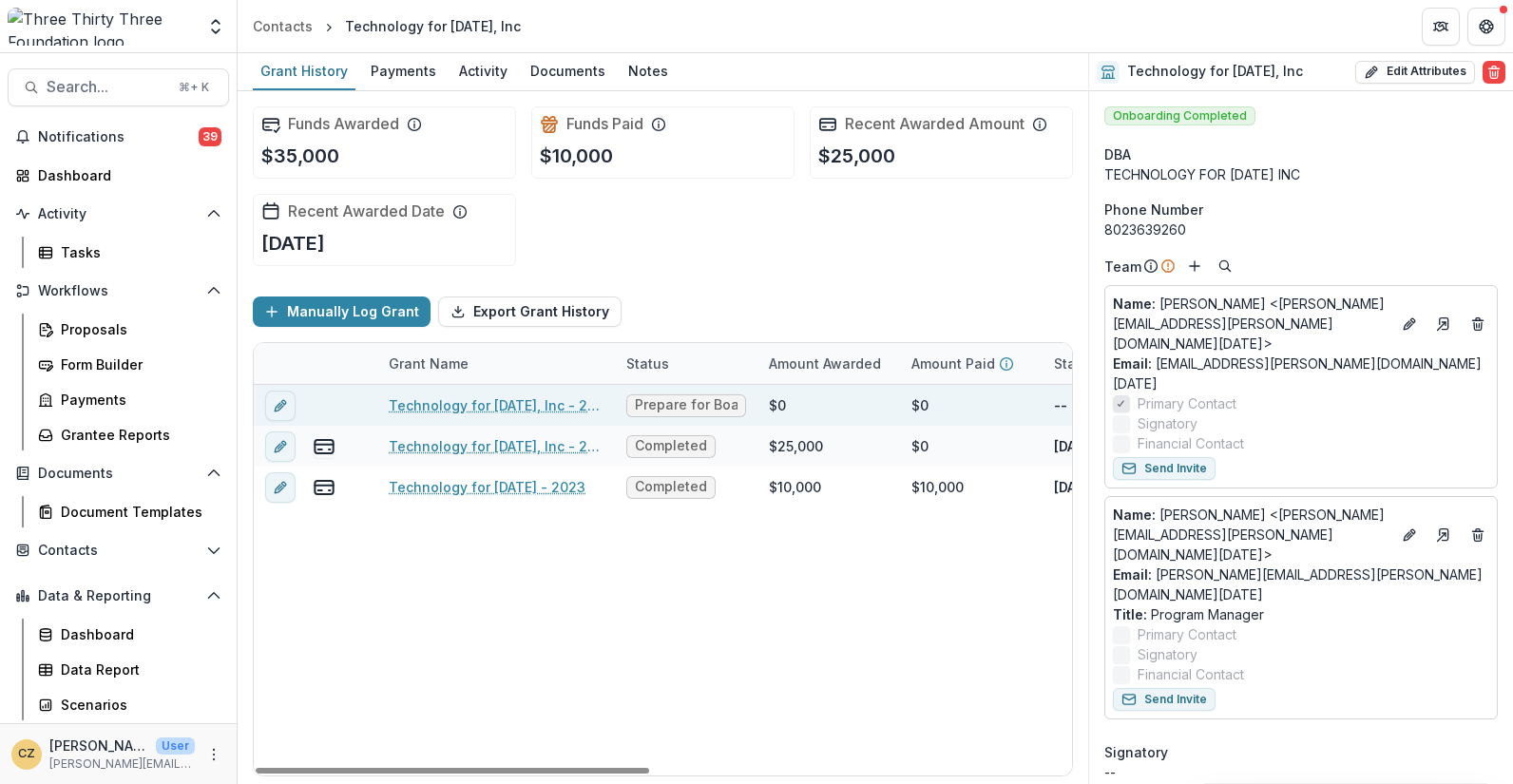
click at [507, 403] on link "Technology for Tomorrow, Inc - 2025 Proposal" at bounding box center [496, 405] width 214 height 20
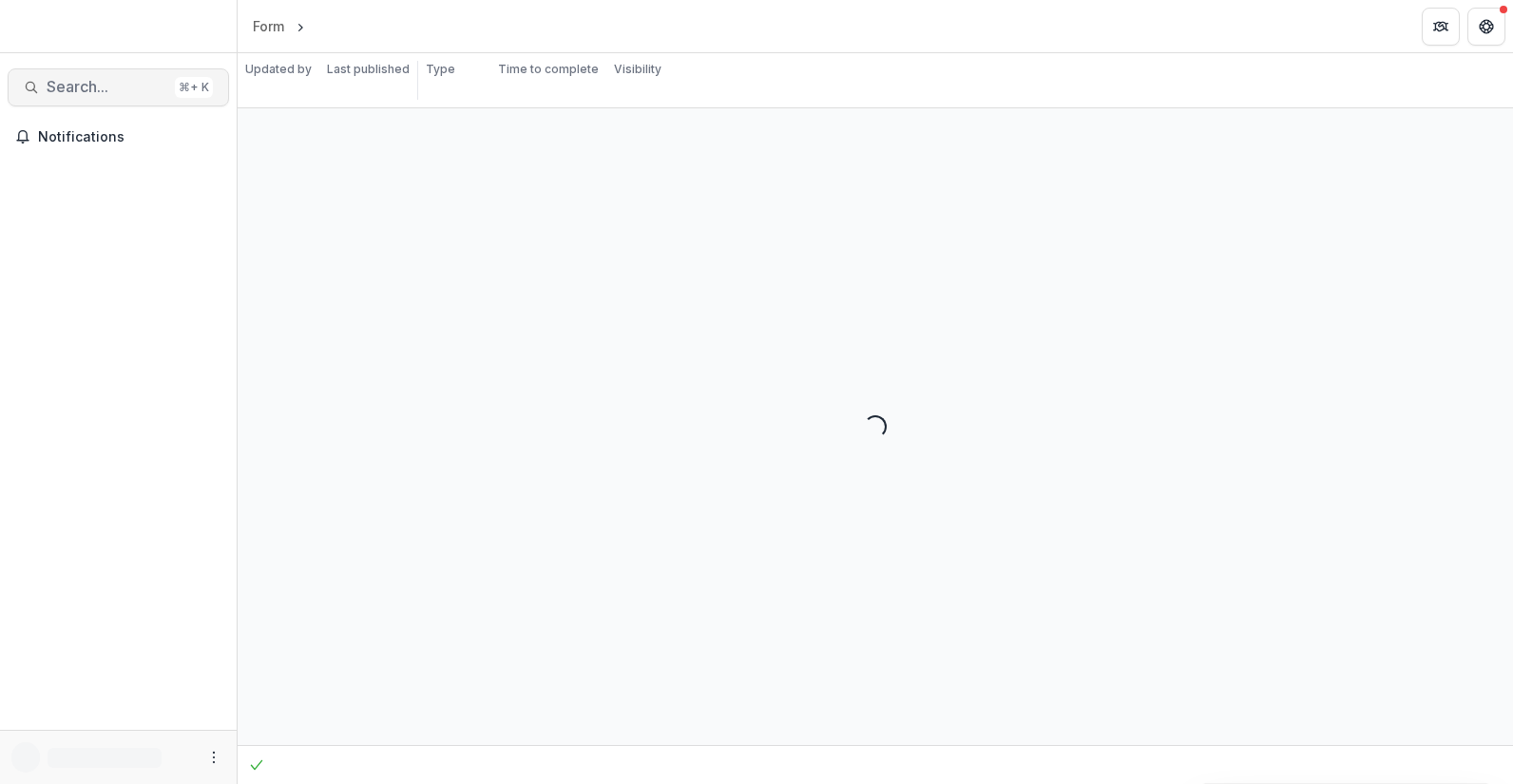
click at [132, 90] on span "Search..." at bounding box center [106, 87] width 121 height 18
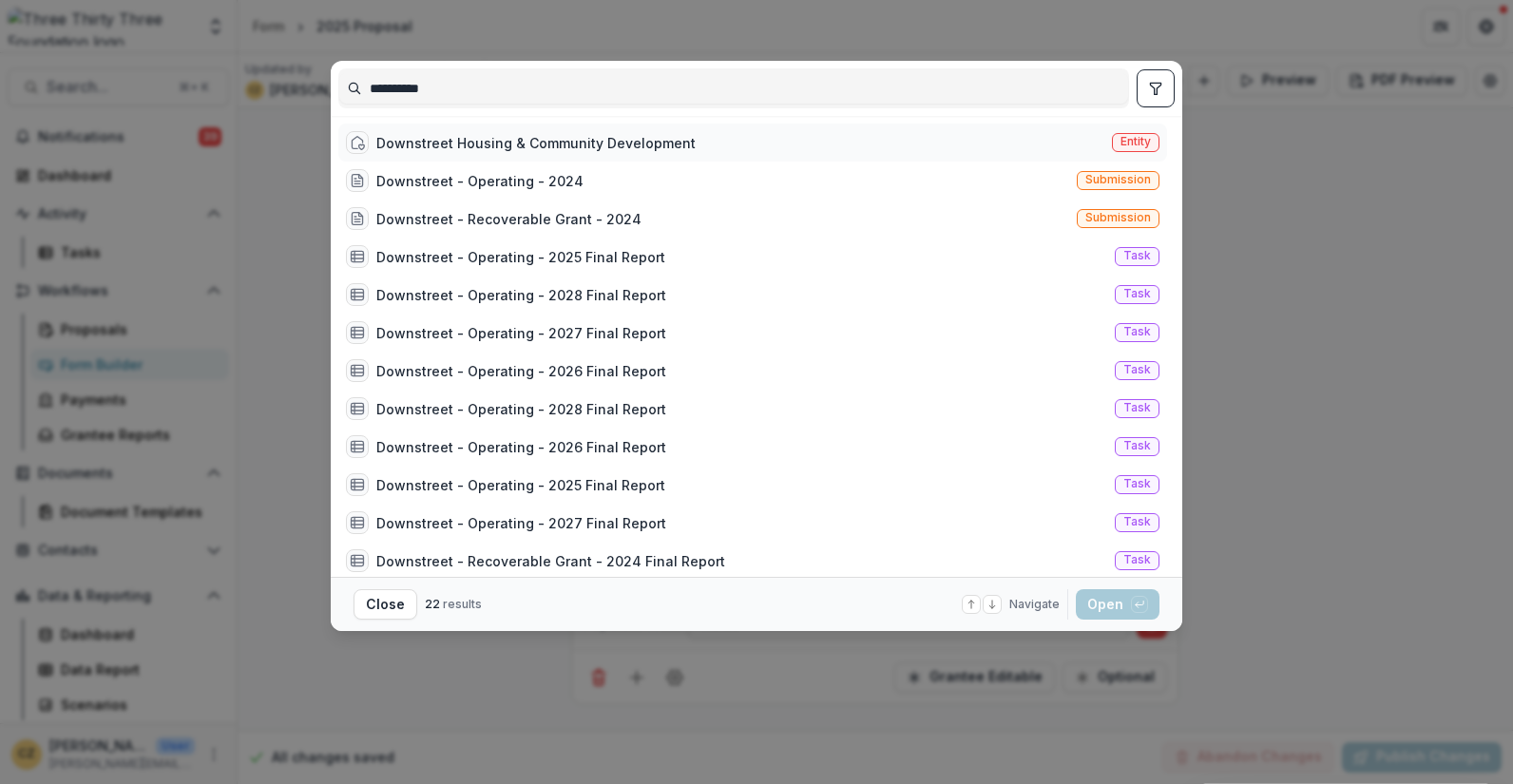
type input "**********"
click at [581, 135] on div "Downstreet Housing & Community Development" at bounding box center [536, 143] width 320 height 20
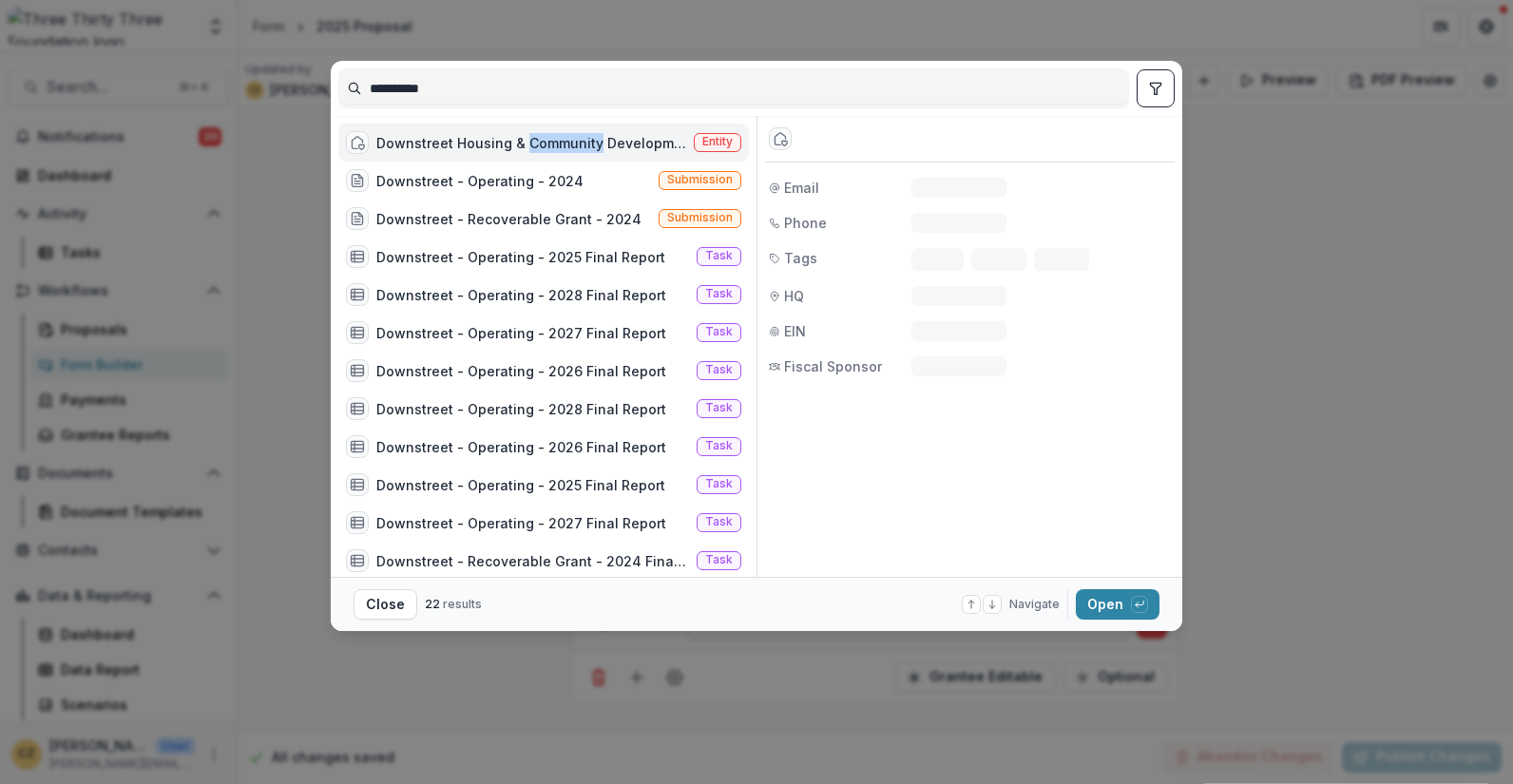
click at [581, 135] on div "Downstreet Housing & Community Development" at bounding box center [531, 143] width 310 height 20
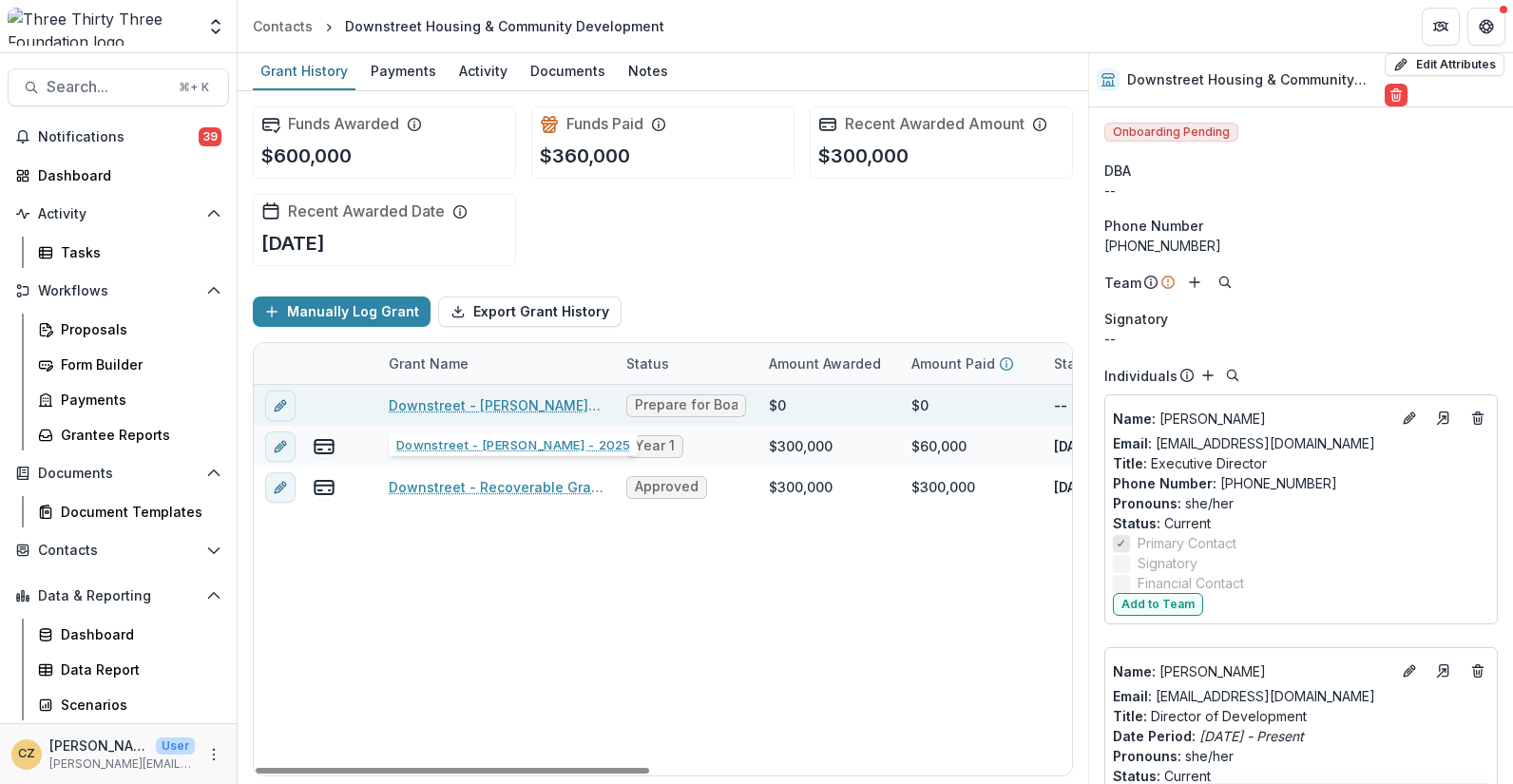
click at [551, 407] on link "Downstreet - Speranza - 2025" at bounding box center [496, 405] width 214 height 20
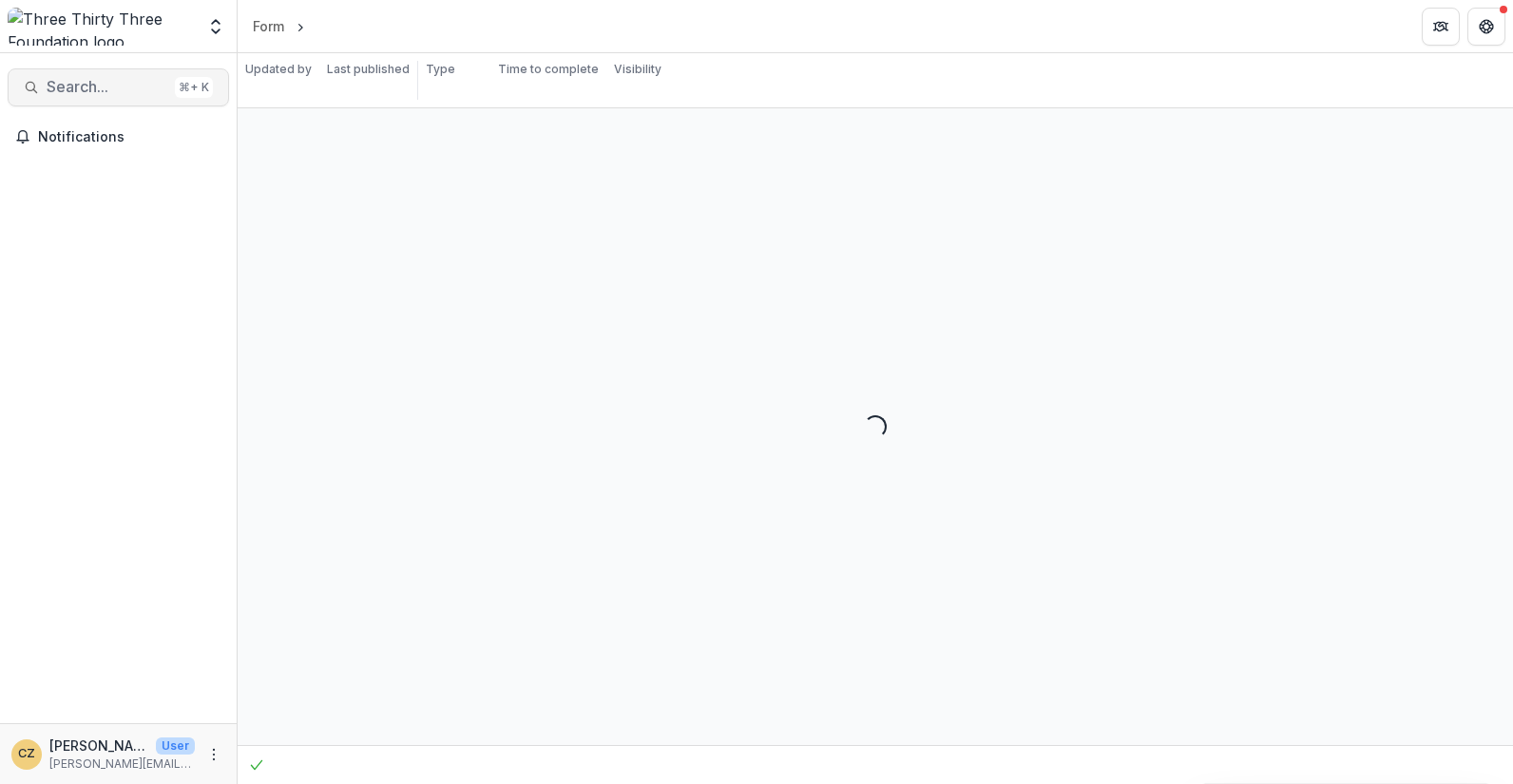
click at [83, 90] on span "Search..." at bounding box center [106, 87] width 121 height 18
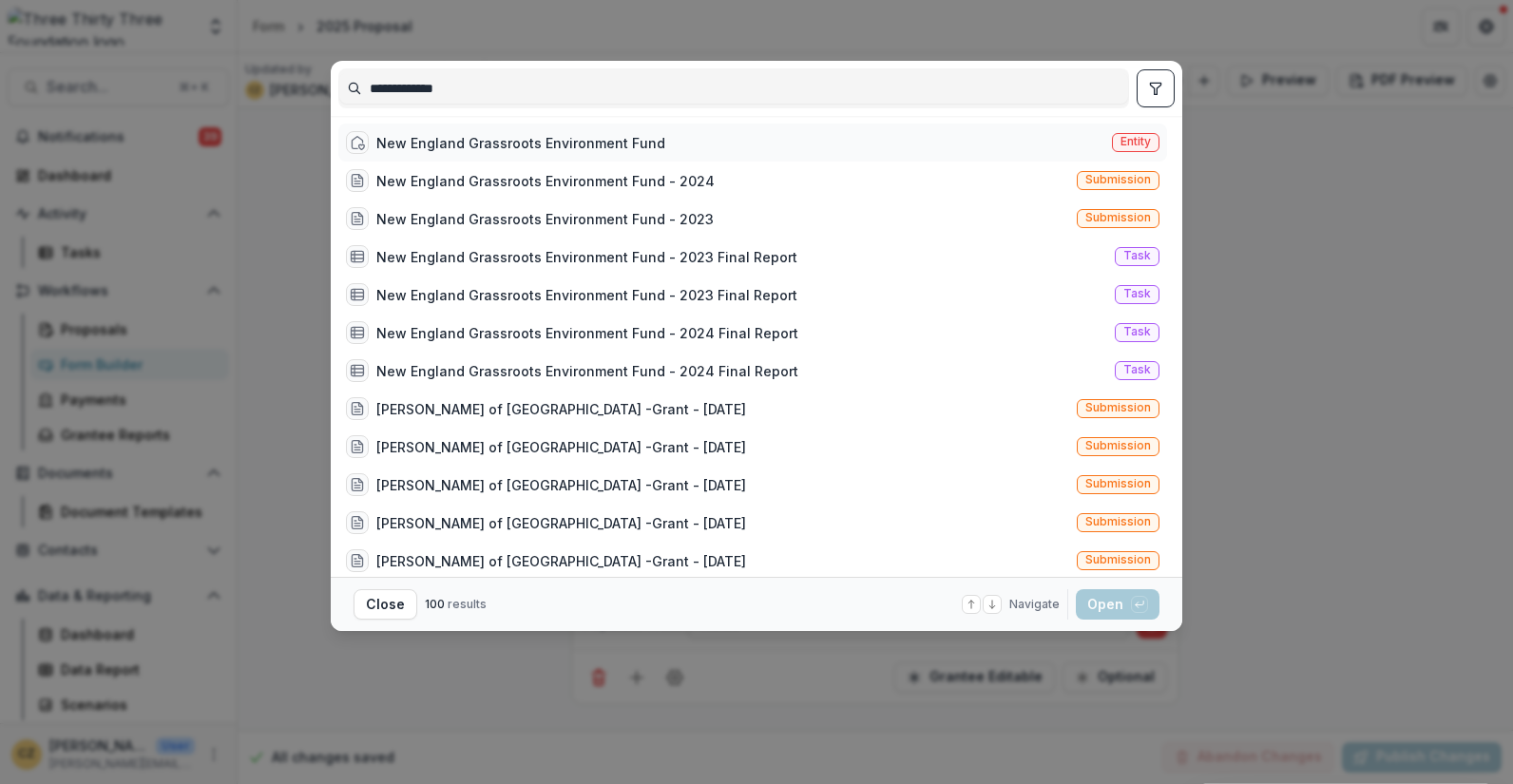
type input "**********"
click at [412, 139] on div "New England Grassroots Environment Fund" at bounding box center [521, 143] width 289 height 20
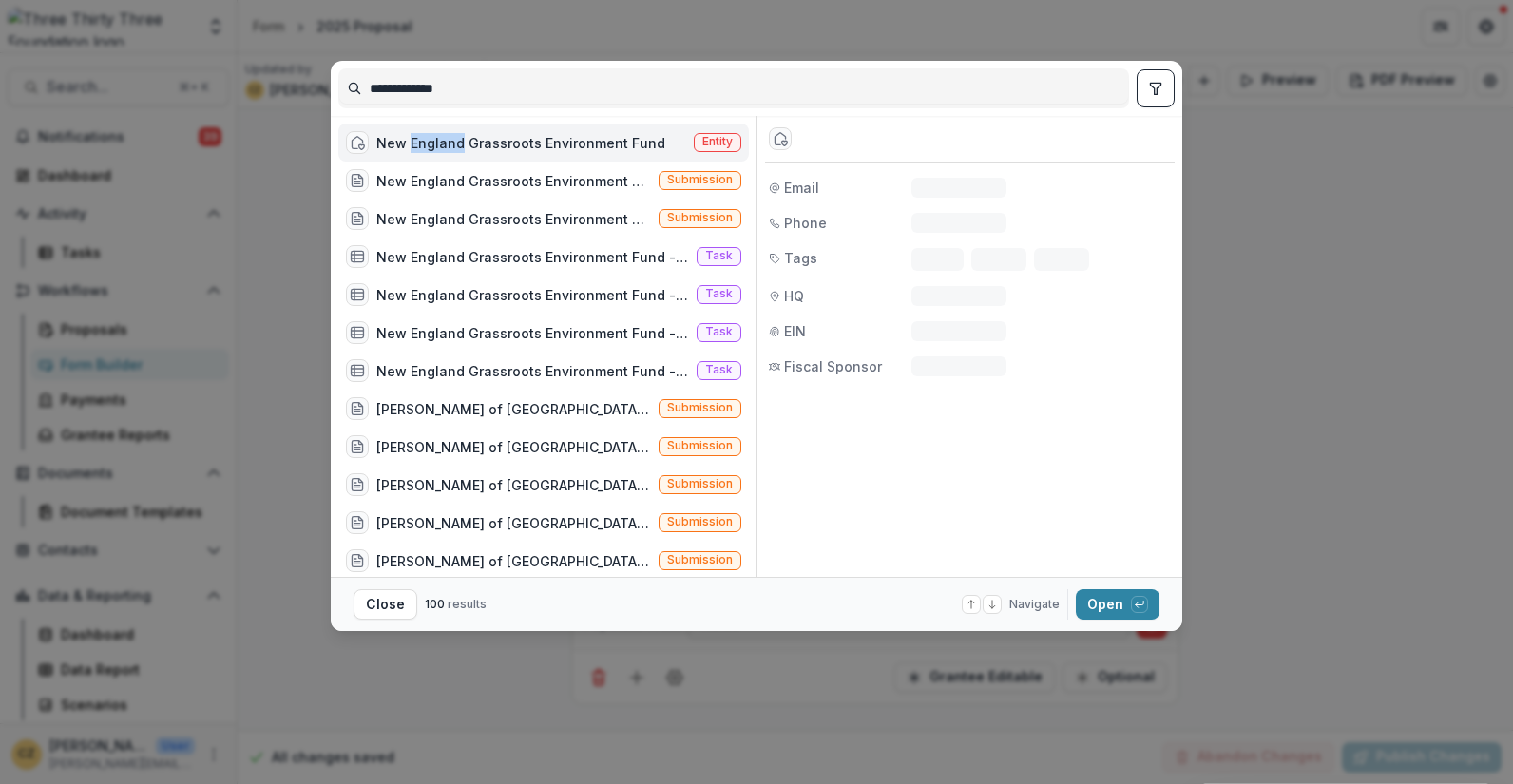
click at [412, 139] on div "New England Grassroots Environment Fund" at bounding box center [521, 143] width 289 height 20
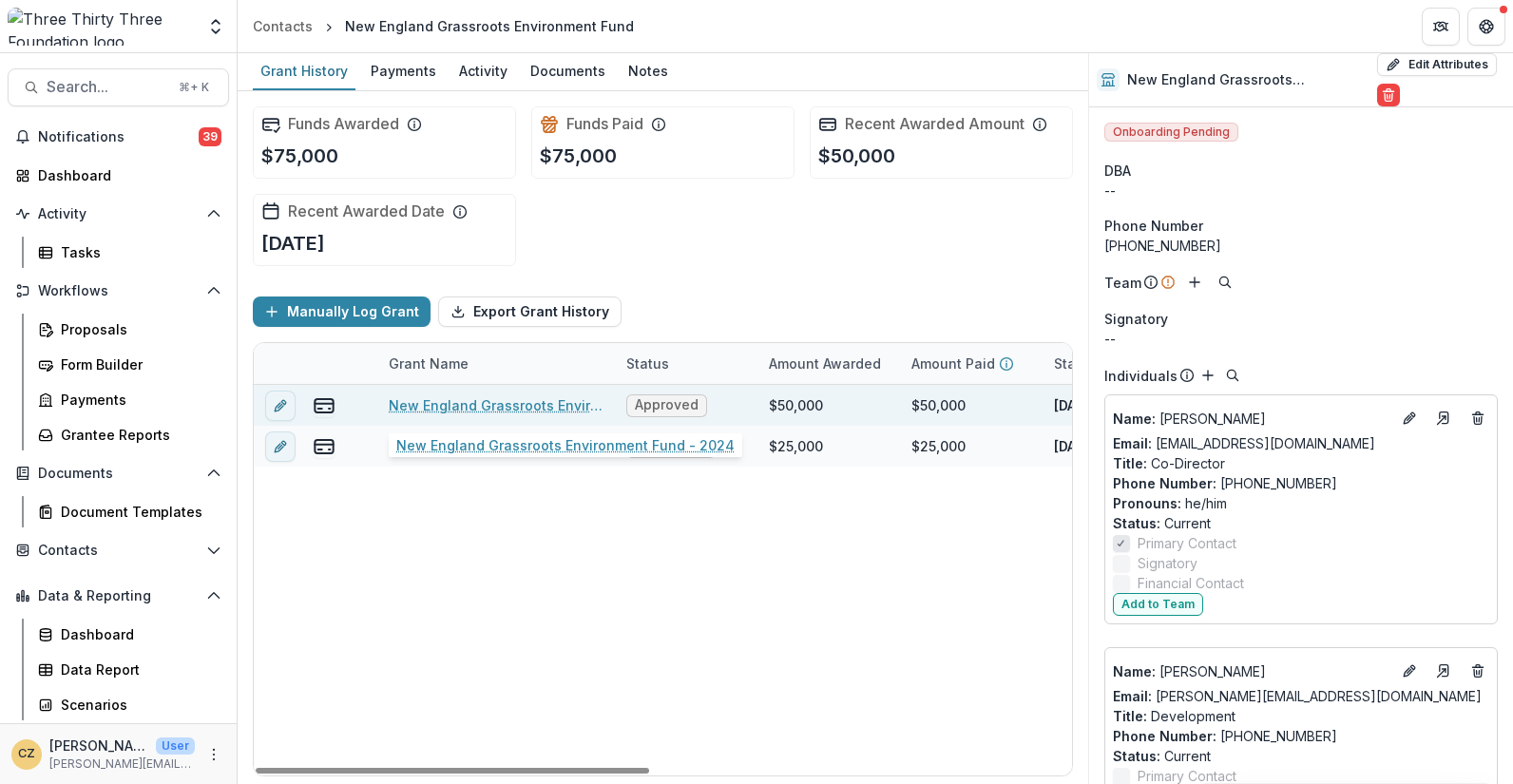
click at [521, 403] on link "New England Grassroots Environment Fund - 2024" at bounding box center [496, 405] width 214 height 20
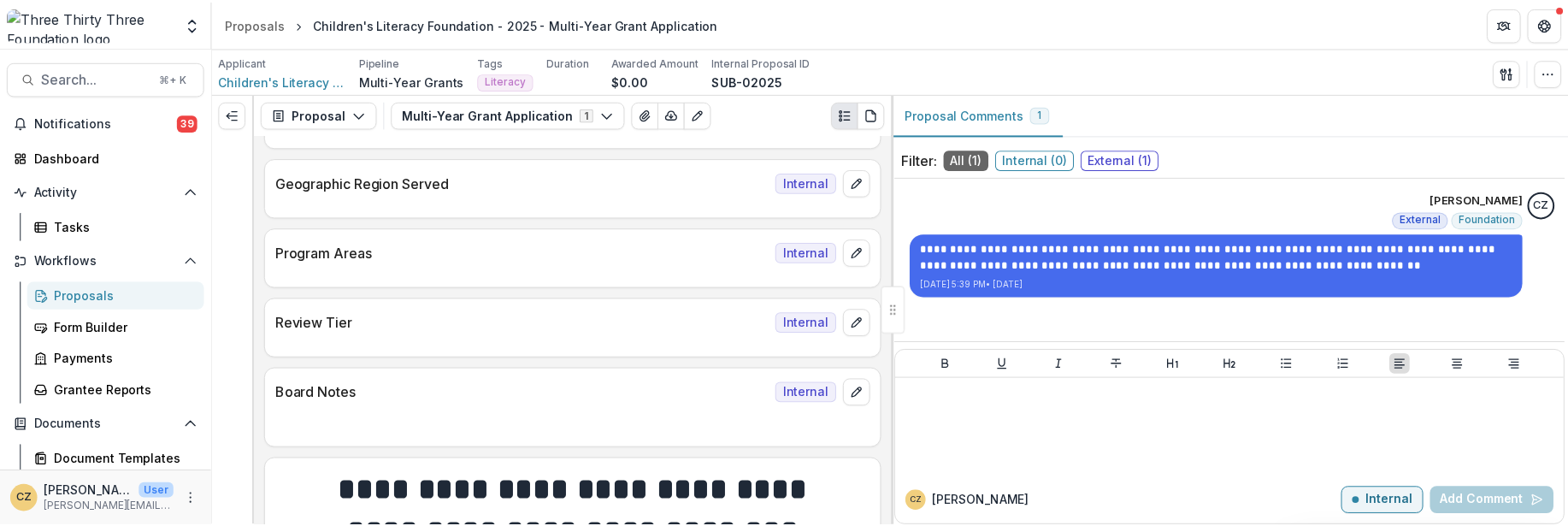
scroll to position [216, 0]
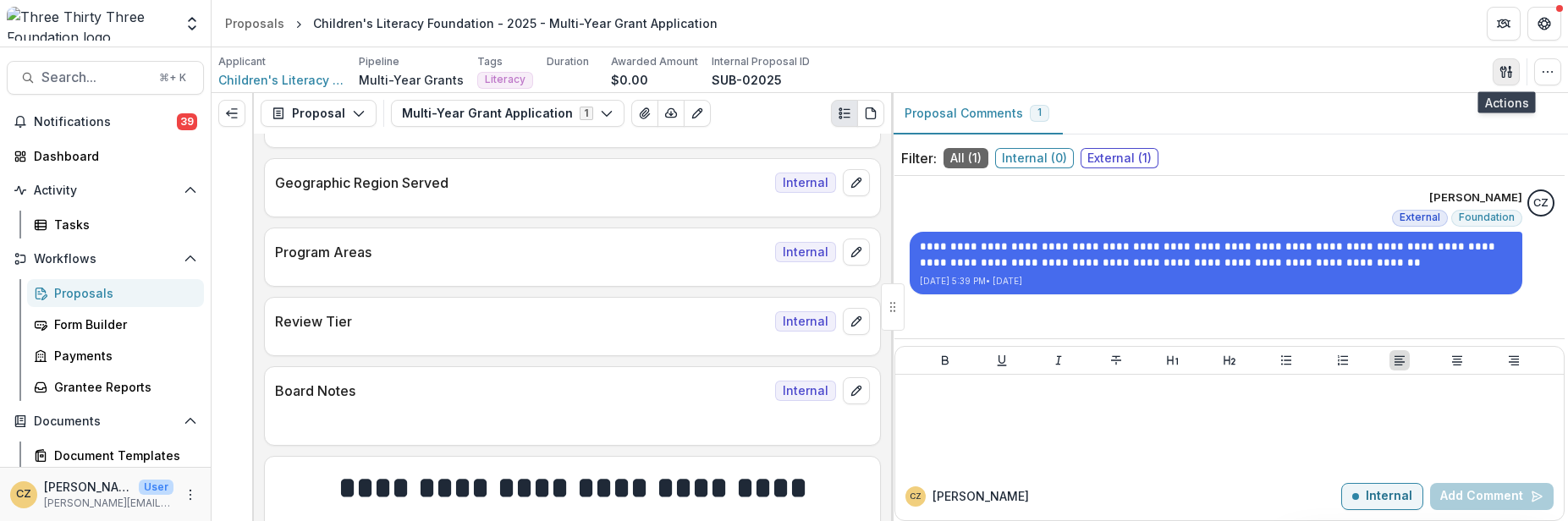
click at [1501, 67] on icon "button" at bounding box center [1506, 71] width 13 height 13
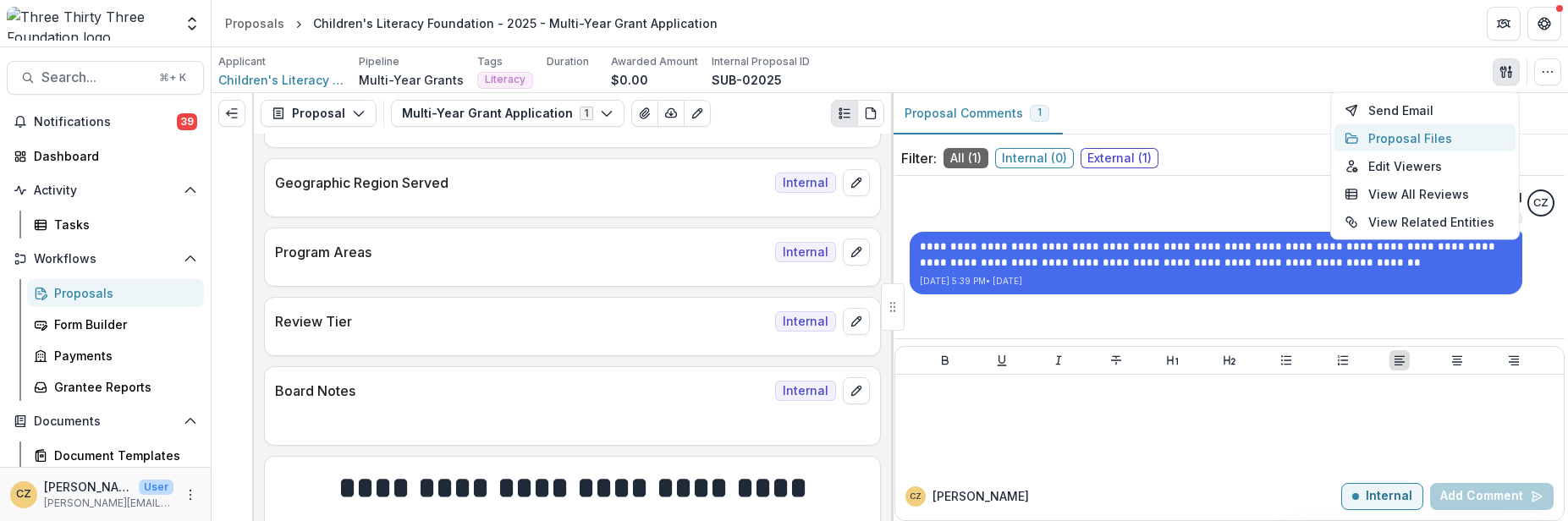
click at [1408, 138] on button "Proposal Files" at bounding box center [1425, 138] width 181 height 28
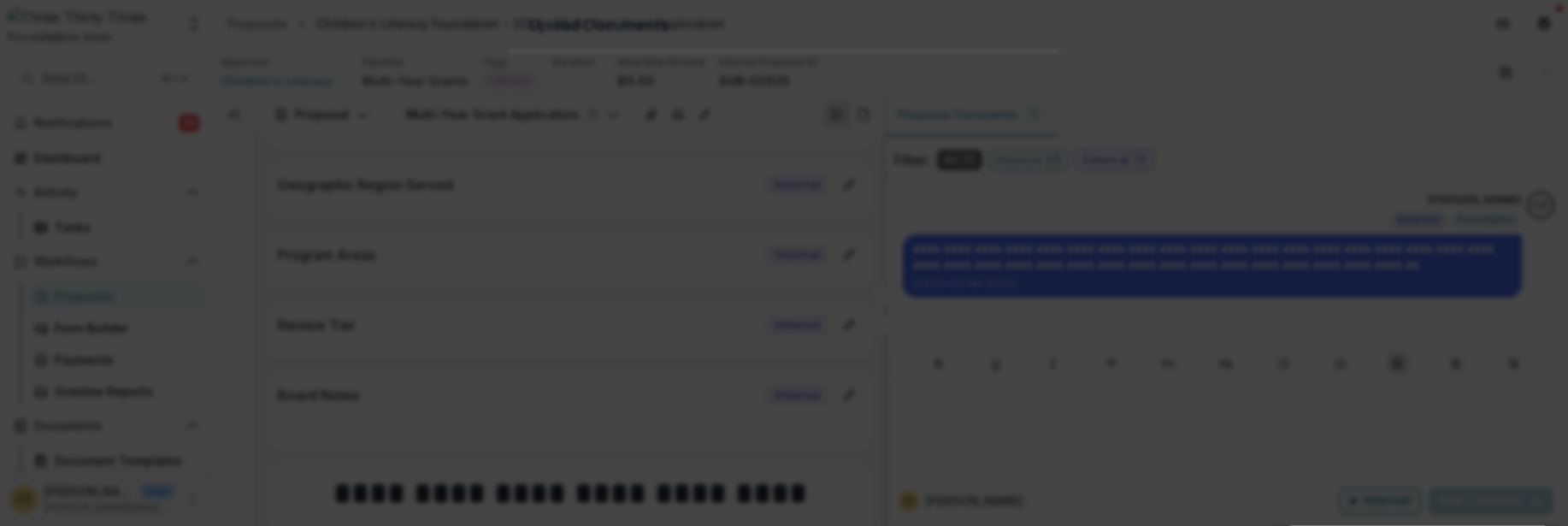
click at [1539, 26] on icon "Close" at bounding box center [1544, 20] width 11 height 11
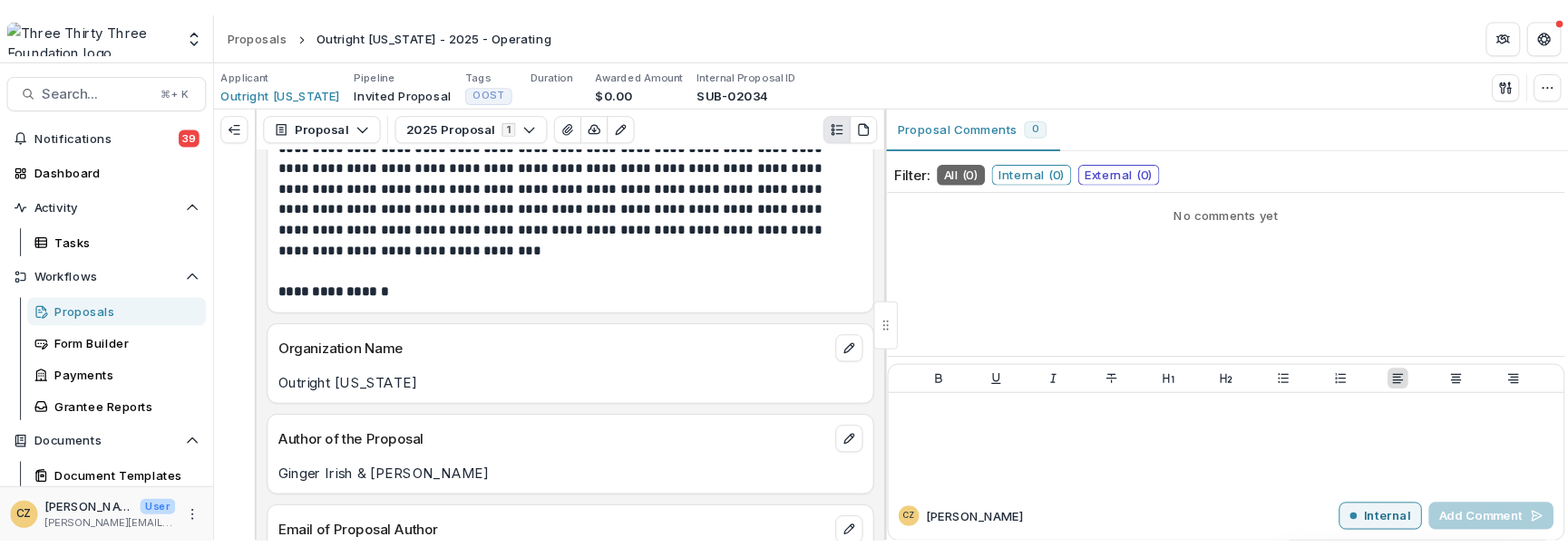
scroll to position [1102, 0]
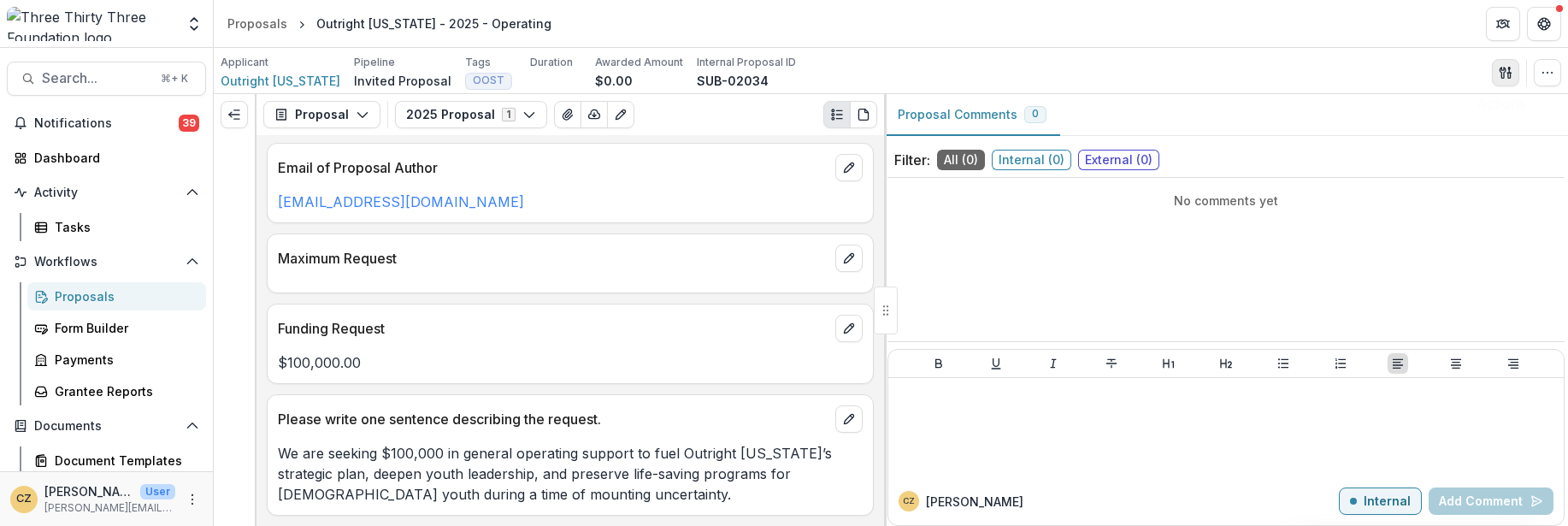
click at [1502, 74] on icon "button" at bounding box center [1503, 72] width 6 height 12
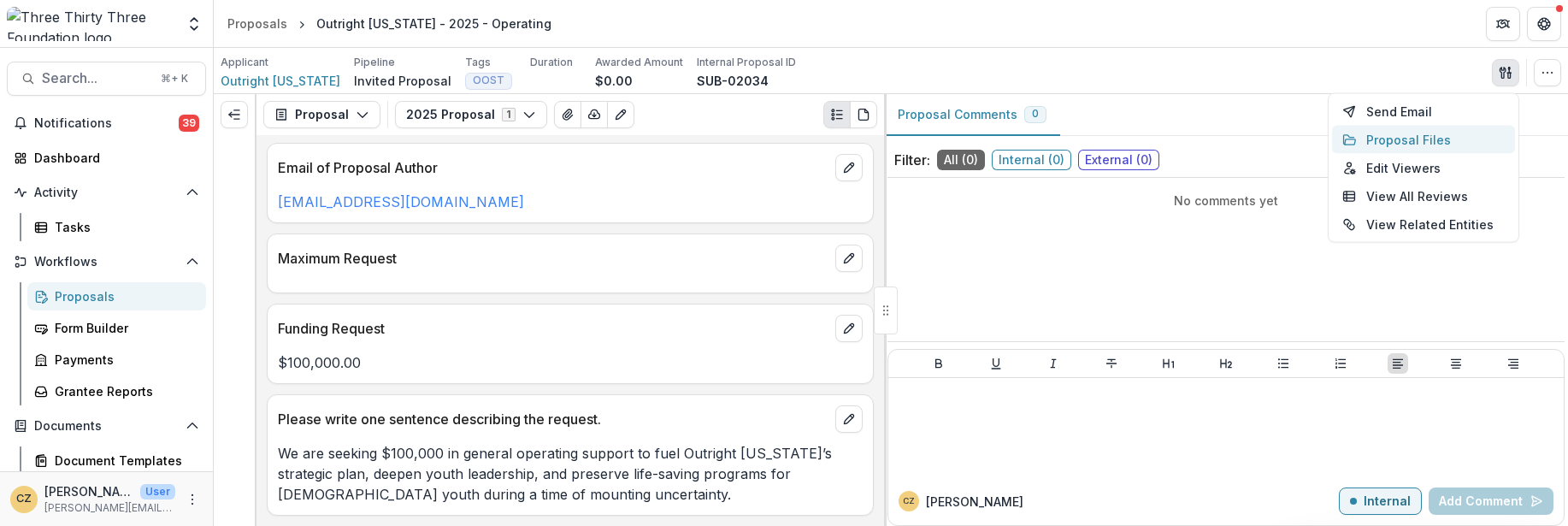
click at [1421, 136] on button "Proposal Files" at bounding box center [1423, 140] width 183 height 28
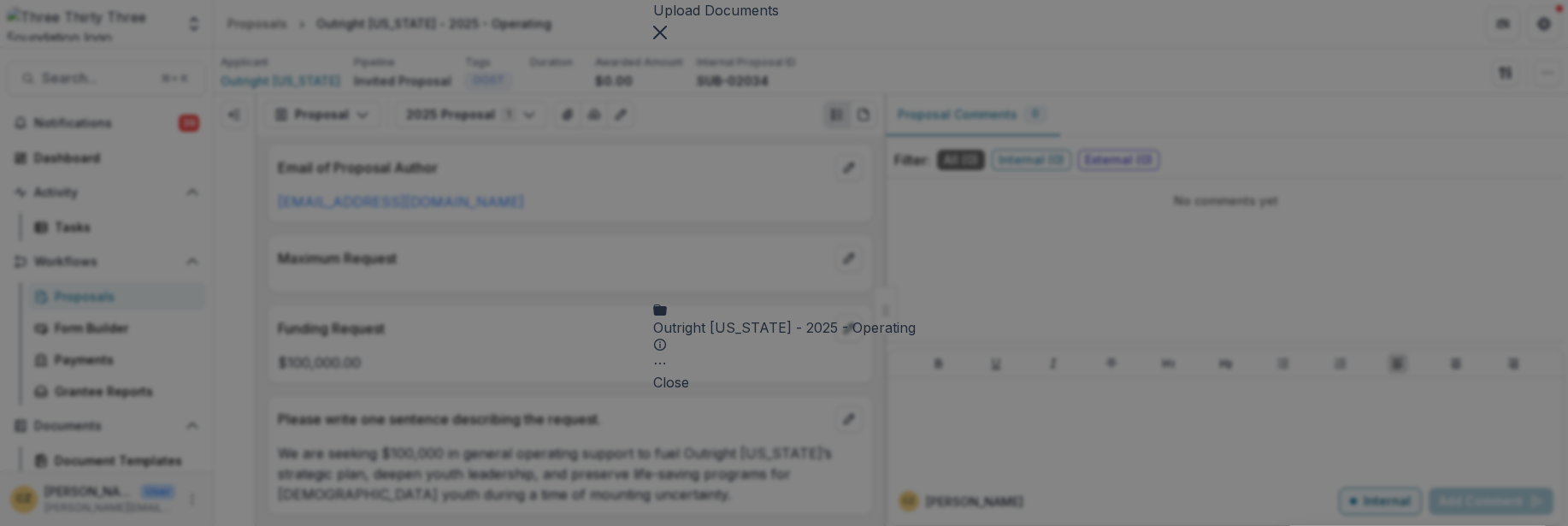
click at [705, 317] on div "Outright Vermont - 2025 - Operating" at bounding box center [784, 327] width 263 height 20
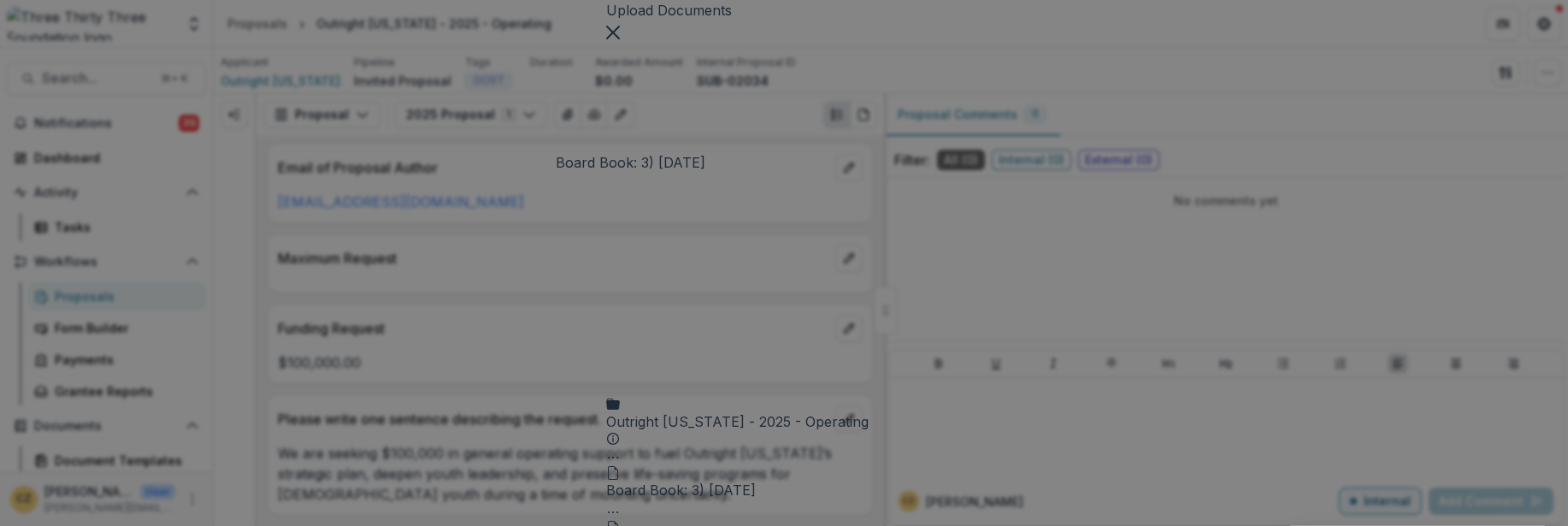
click at [684, 480] on div "Board Book: 3) [DATE]" at bounding box center [680, 490] width 150 height 20
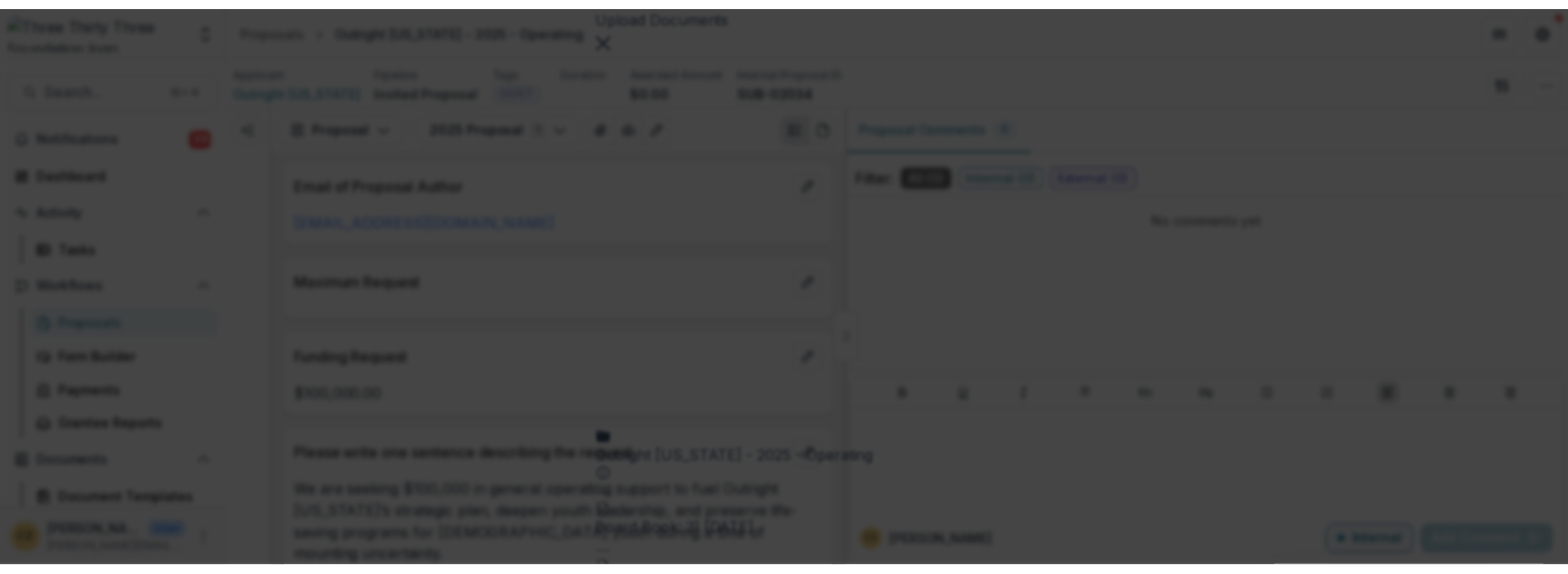
scroll to position [1127, 0]
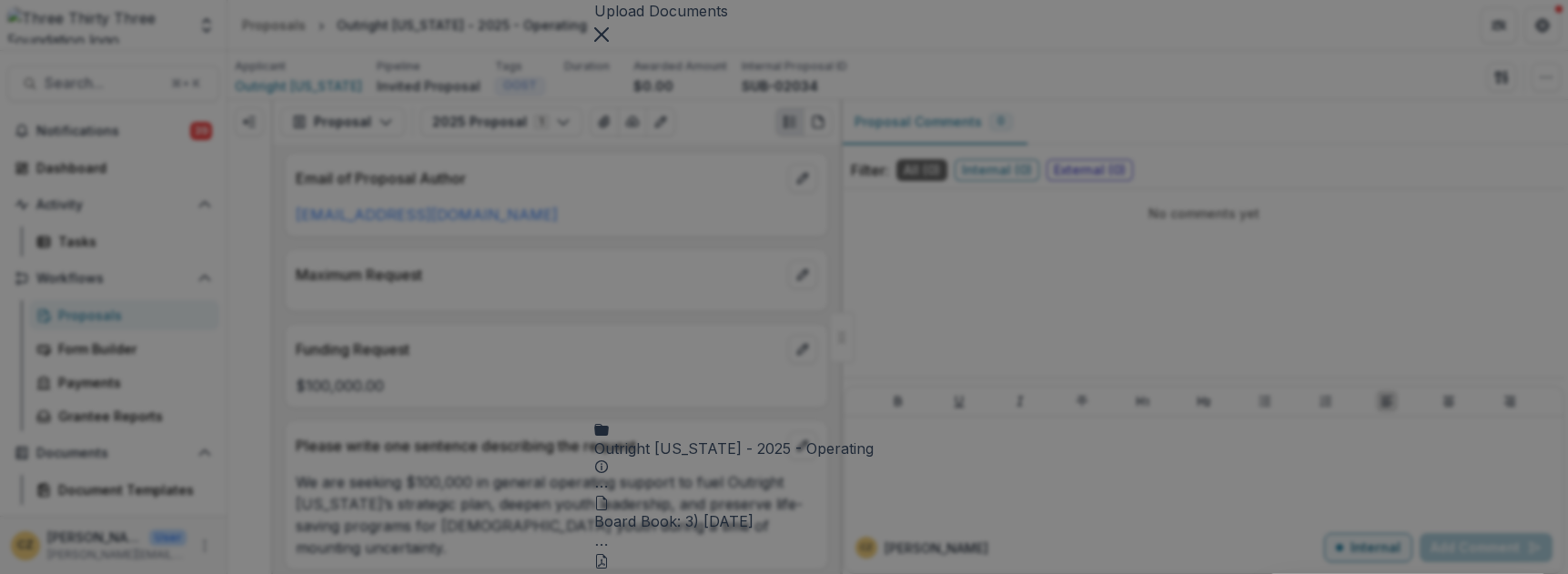
click at [608, 41] on icon "Close" at bounding box center [601, 34] width 14 height 14
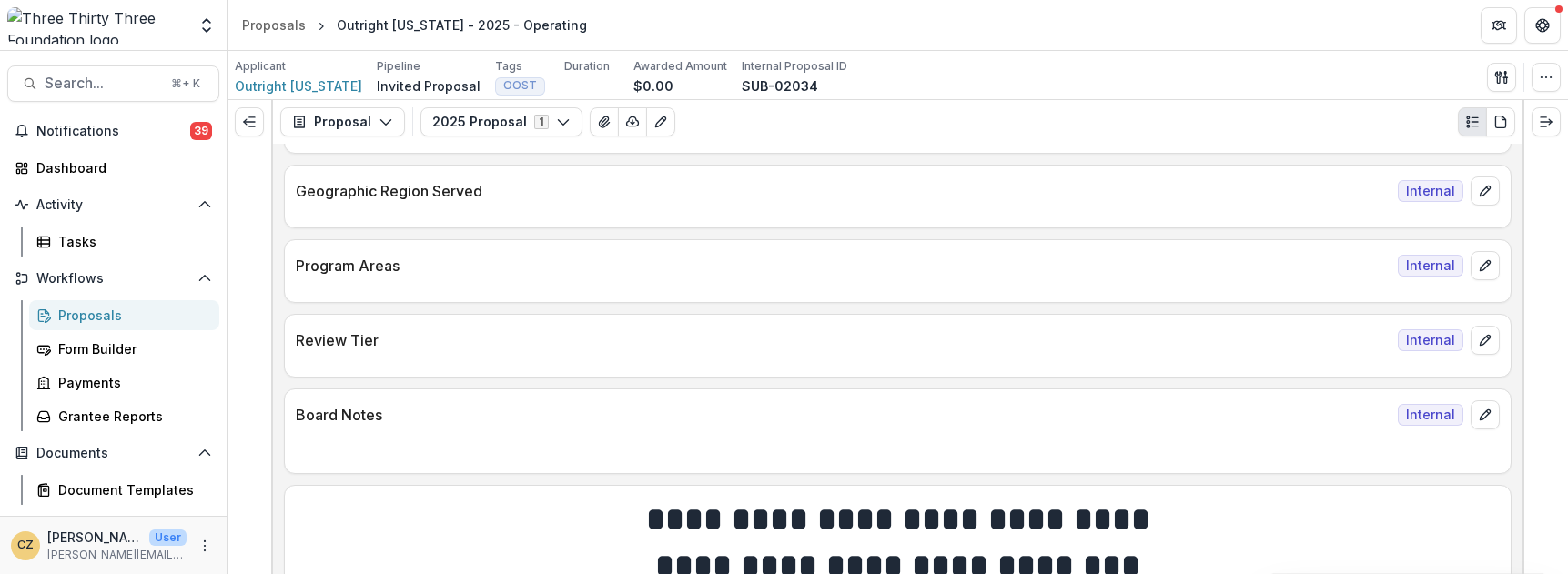
scroll to position [237, 0]
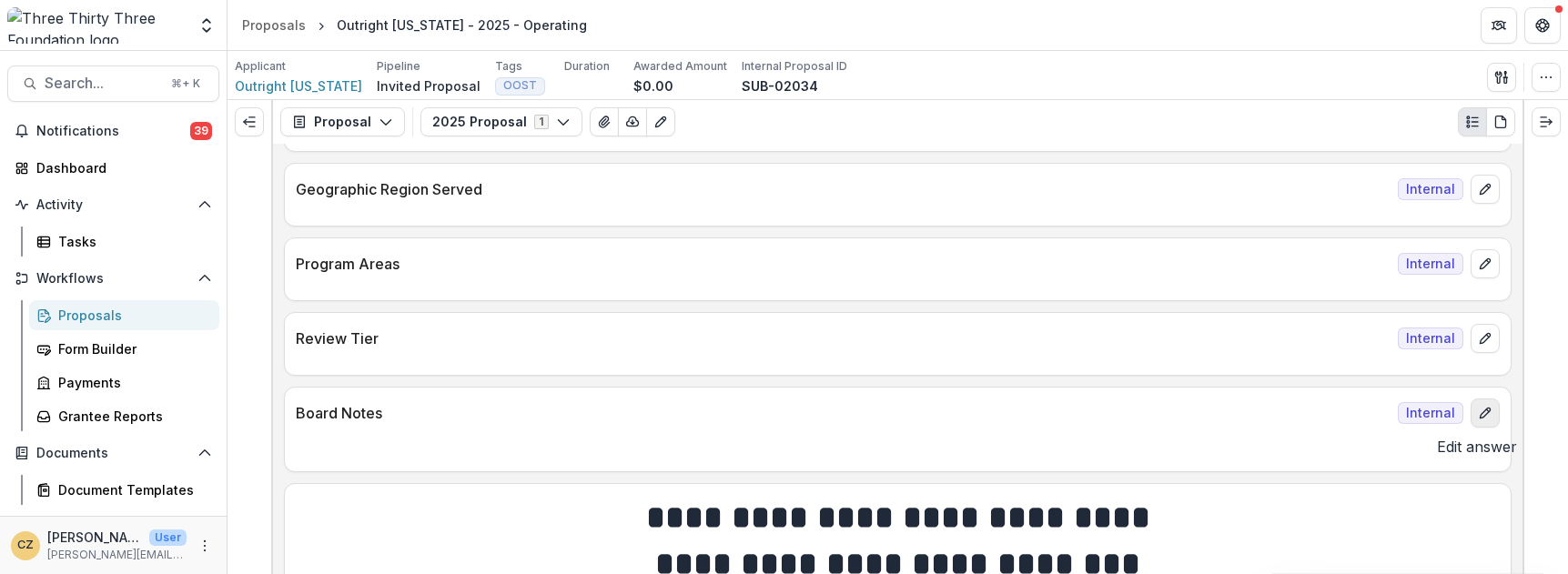
click at [1482, 418] on icon "edit" at bounding box center [1484, 412] width 14 height 14
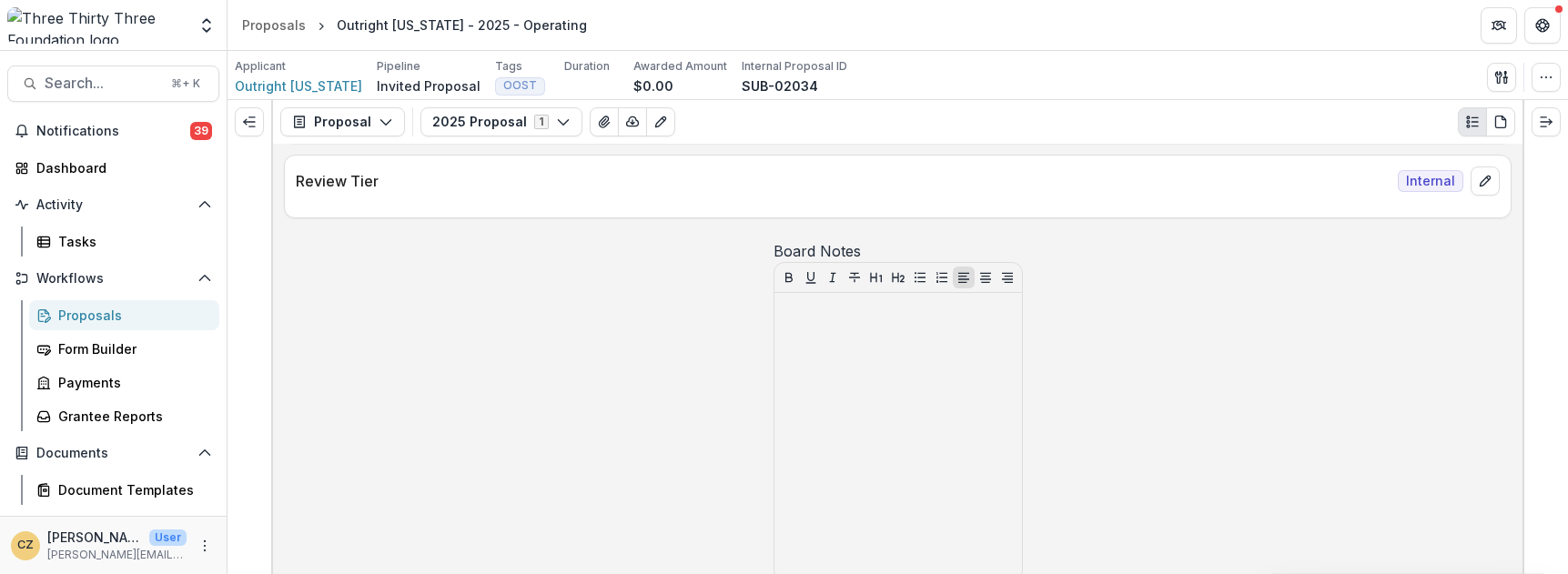
scroll to position [395, 0]
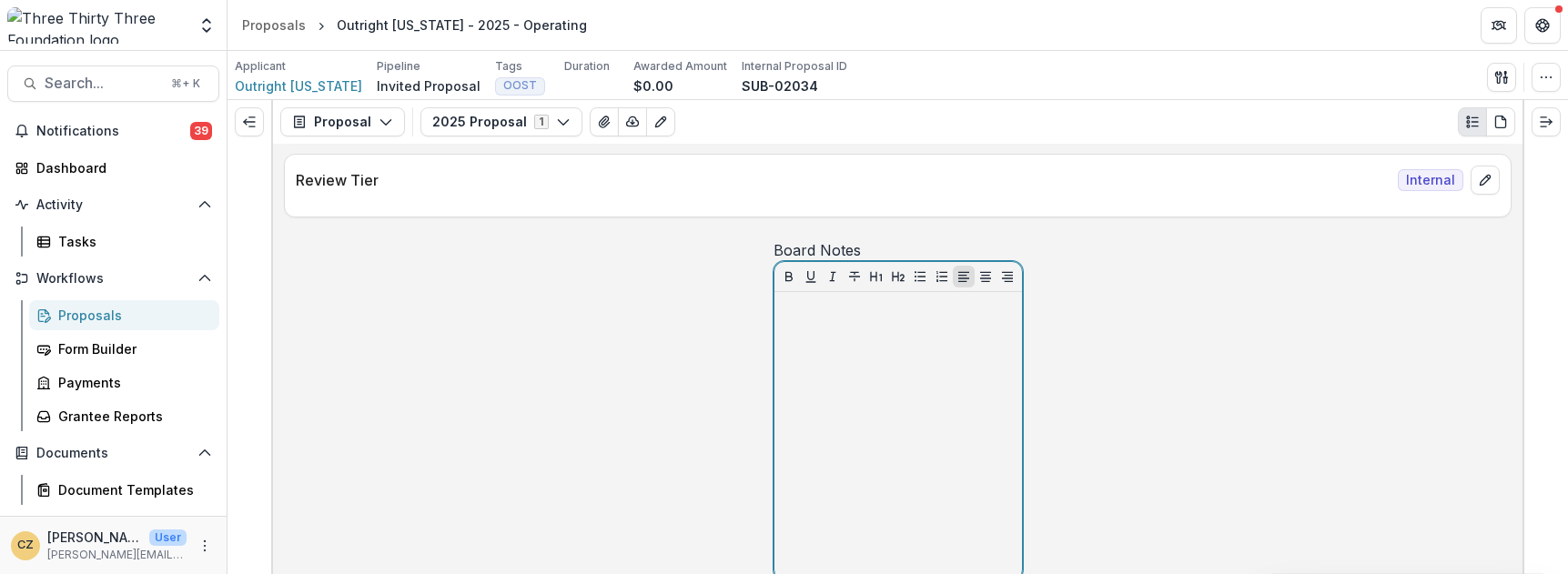
click at [806, 400] on div at bounding box center [897, 436] width 233 height 273
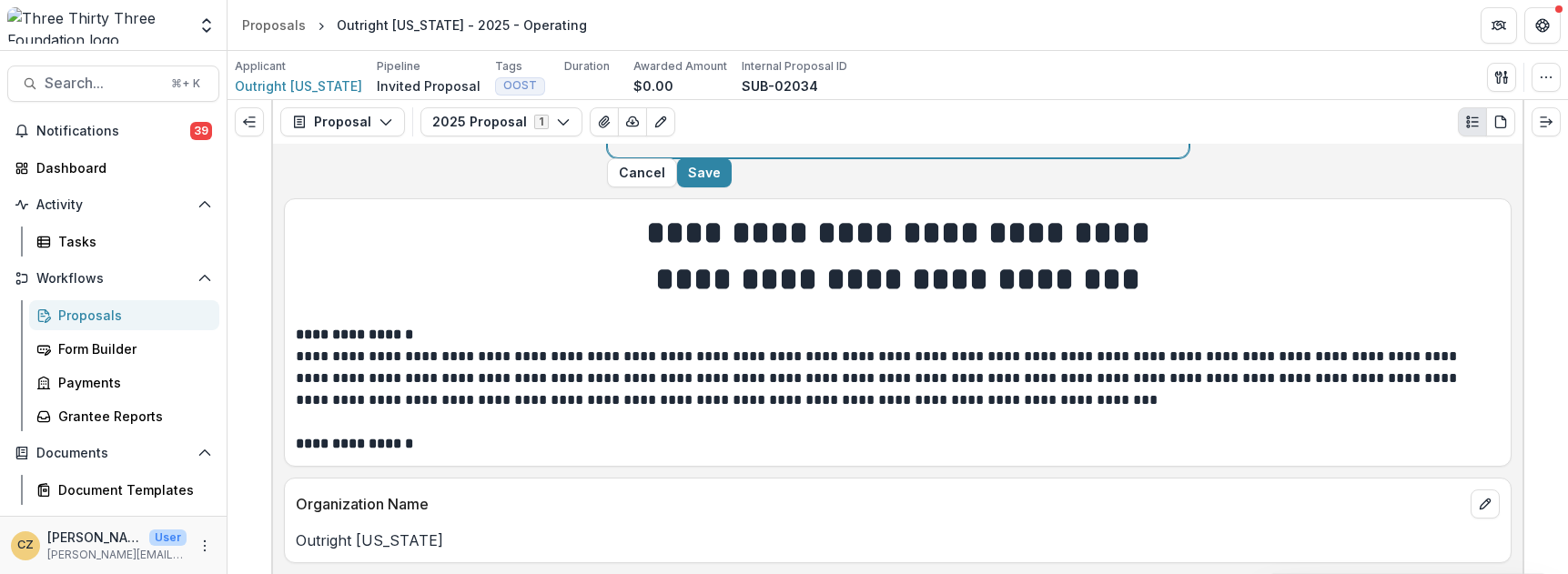
scroll to position [820, 0]
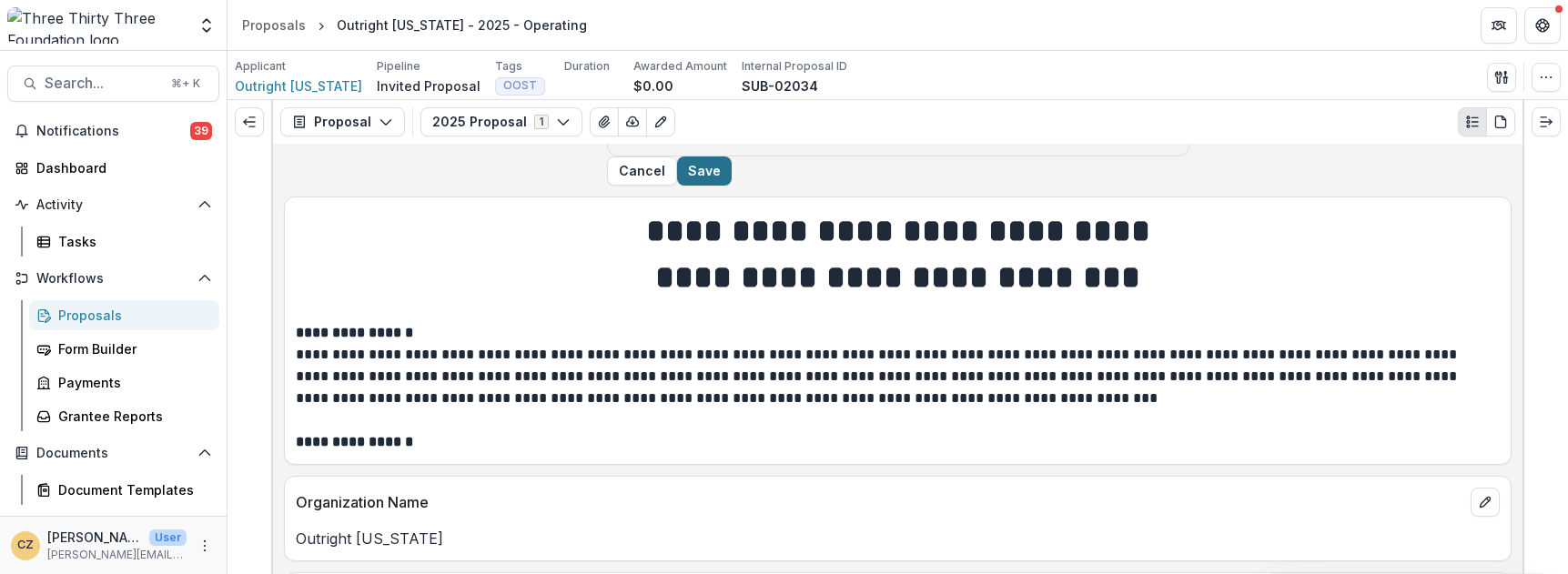
click at [732, 185] on button "Save" at bounding box center [704, 170] width 55 height 29
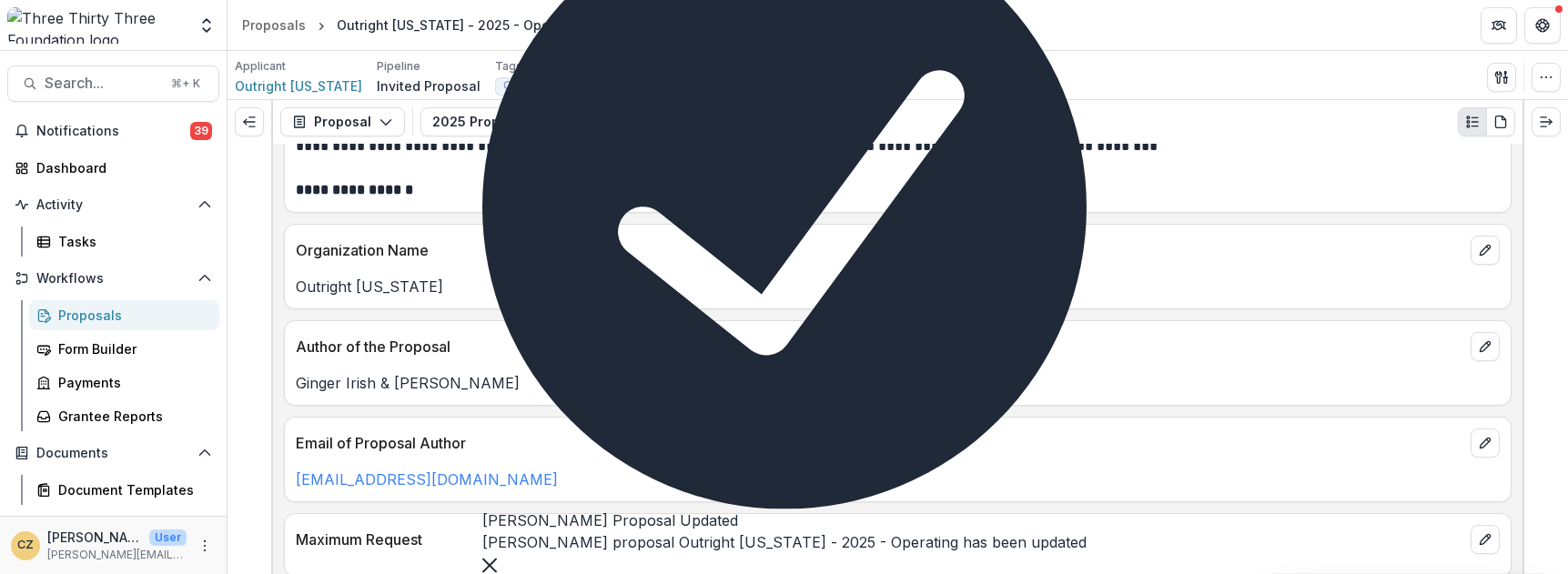
scroll to position [863, 0]
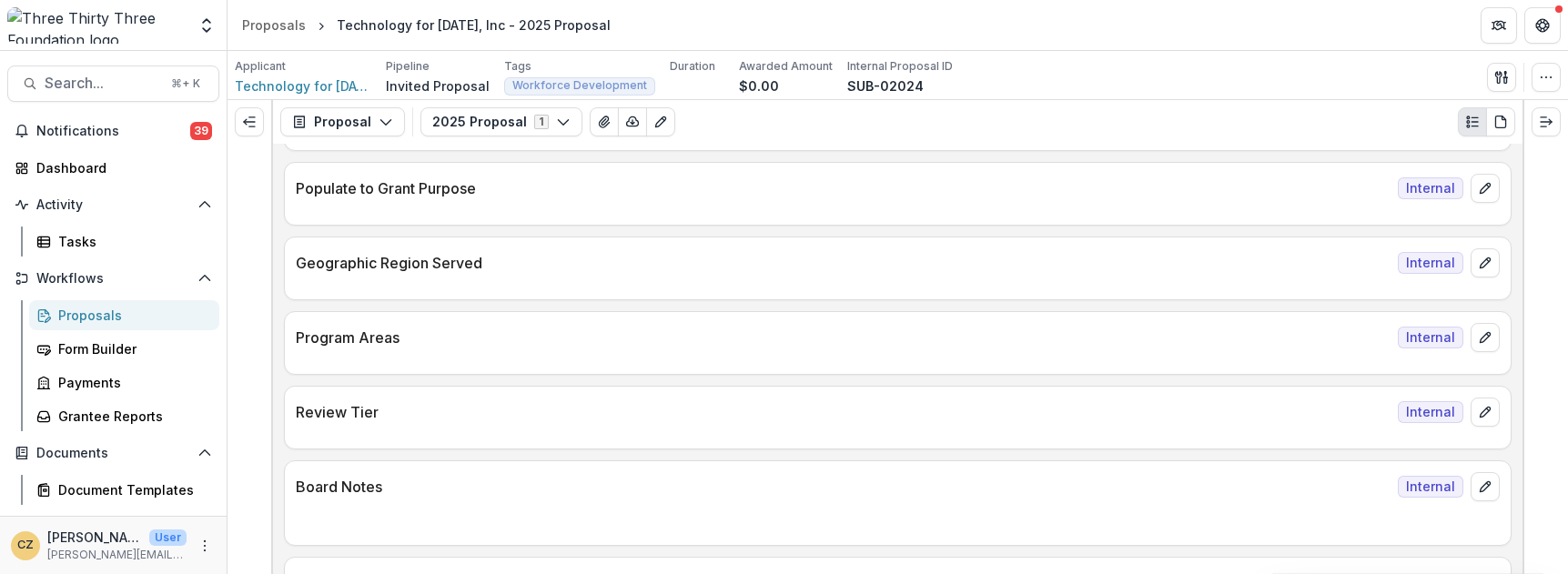
scroll to position [1020, 0]
click at [1496, 77] on icon "button" at bounding box center [1498, 76] width 7 height 12
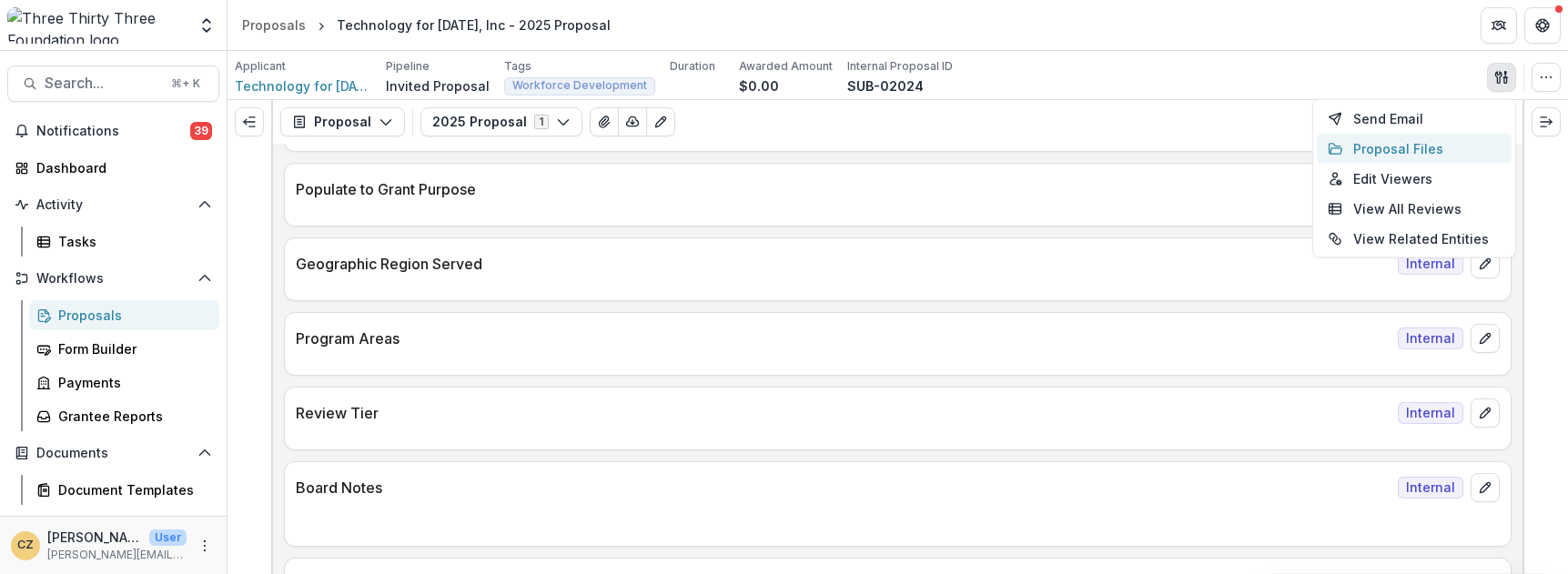
click at [1385, 148] on button "Proposal Files" at bounding box center [1414, 149] width 195 height 30
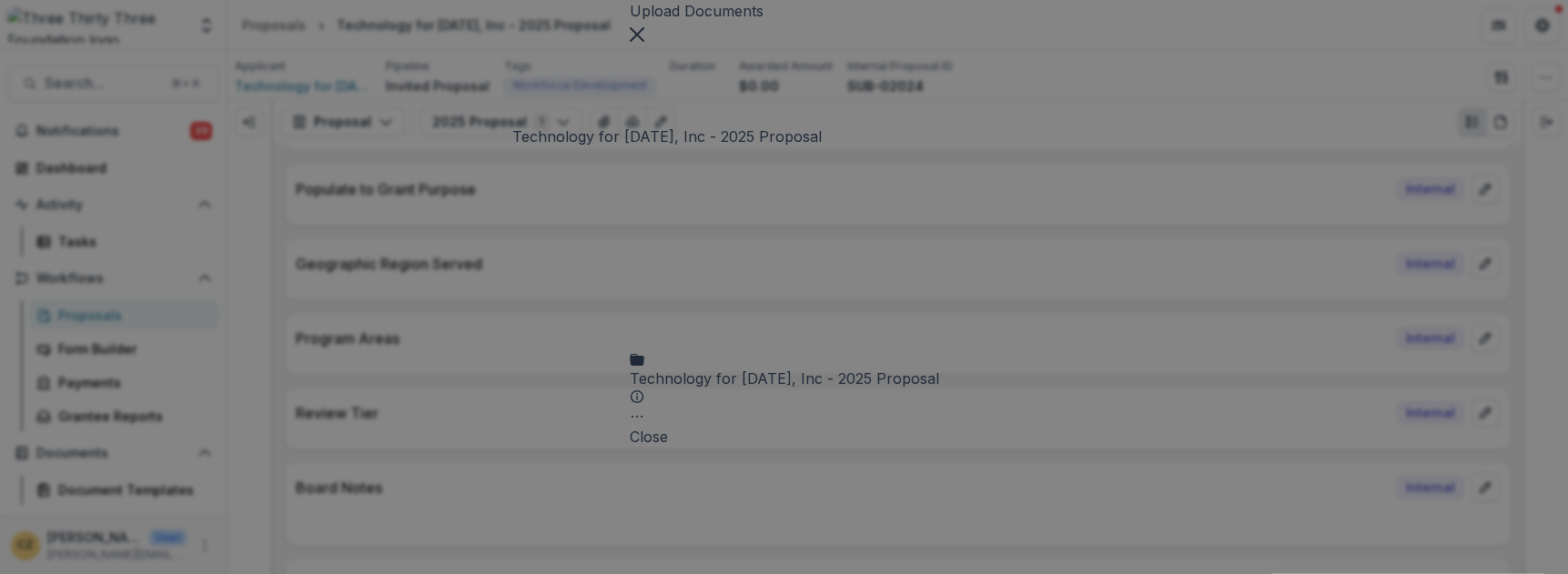
click at [724, 367] on div "Technology for Tomorrow, Inc - 2025 Proposal" at bounding box center [784, 377] width 310 height 22
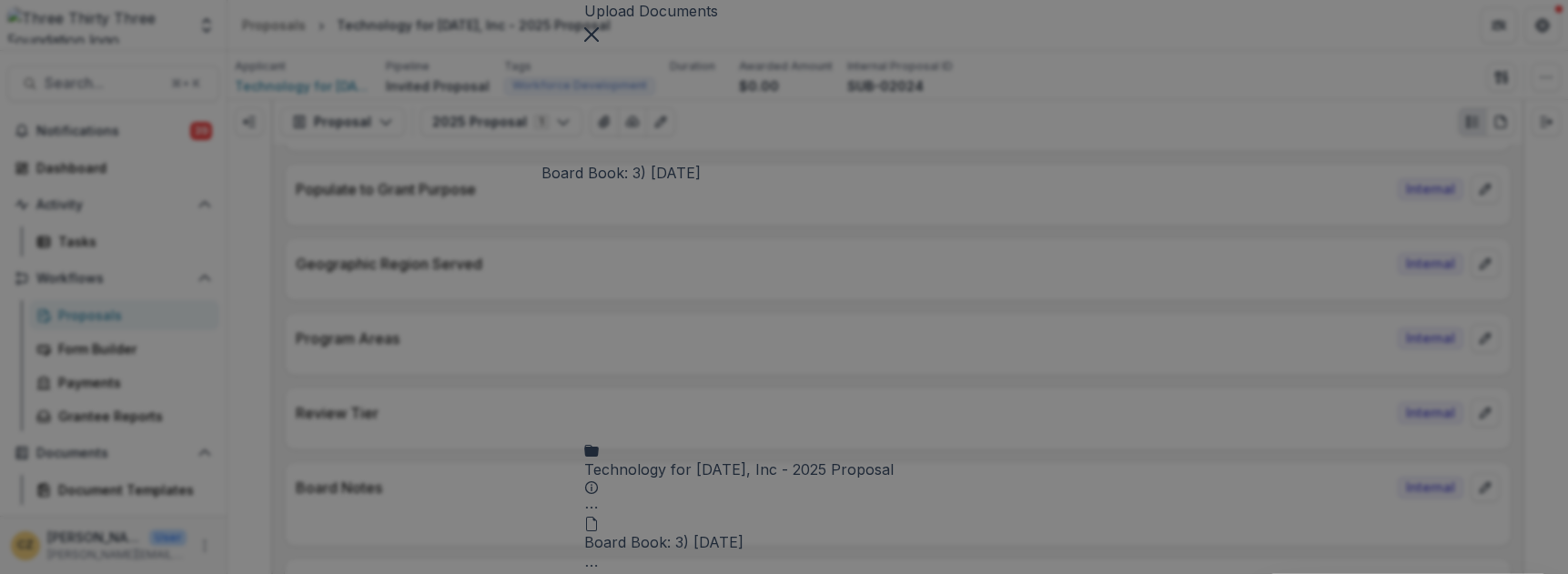
click at [659, 531] on div "Board Book: 3) Aug 29, 2025" at bounding box center [663, 541] width 159 height 22
